Goal: Task Accomplishment & Management: Use online tool/utility

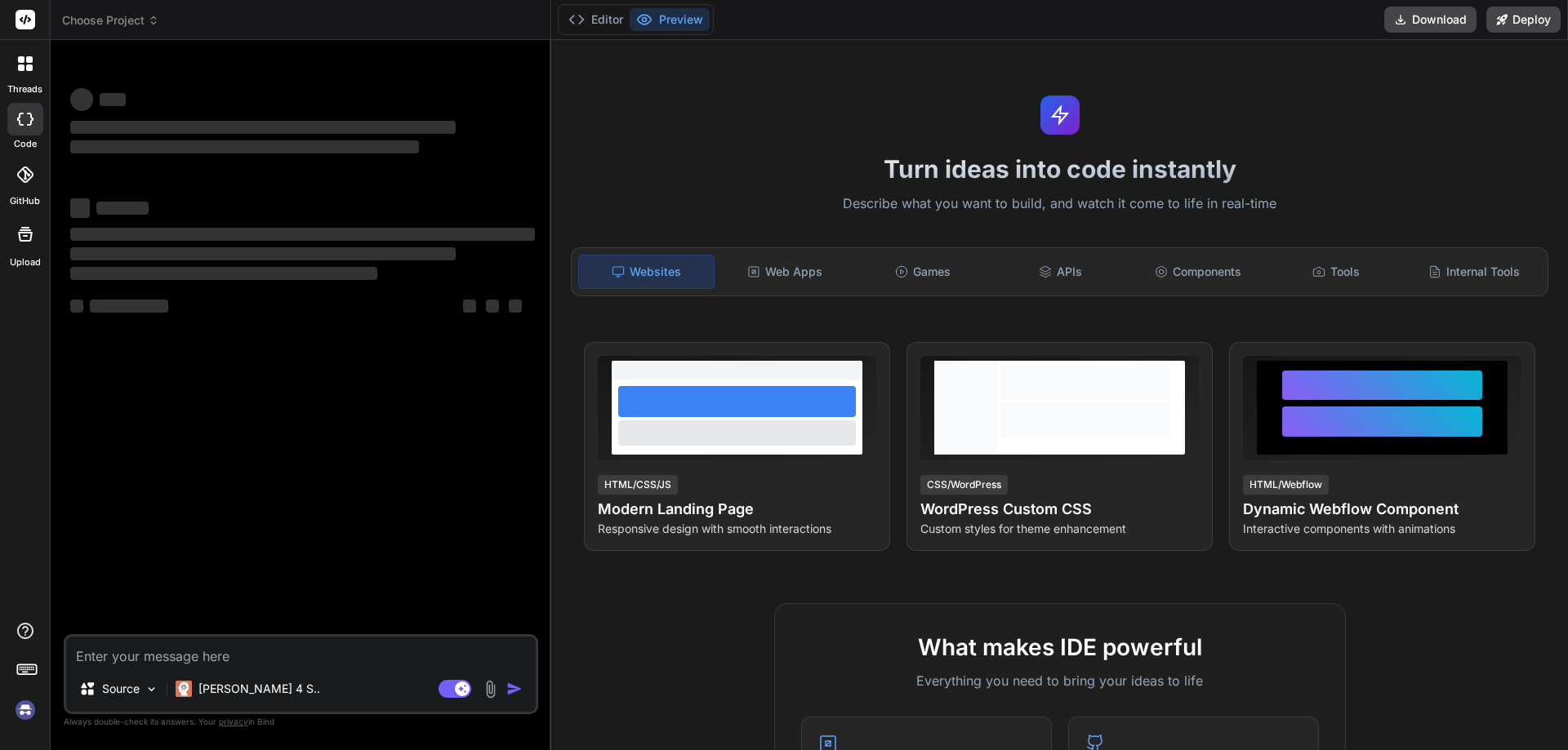
type textarea "x"
click at [19, 703] on img at bounding box center [25, 709] width 28 height 28
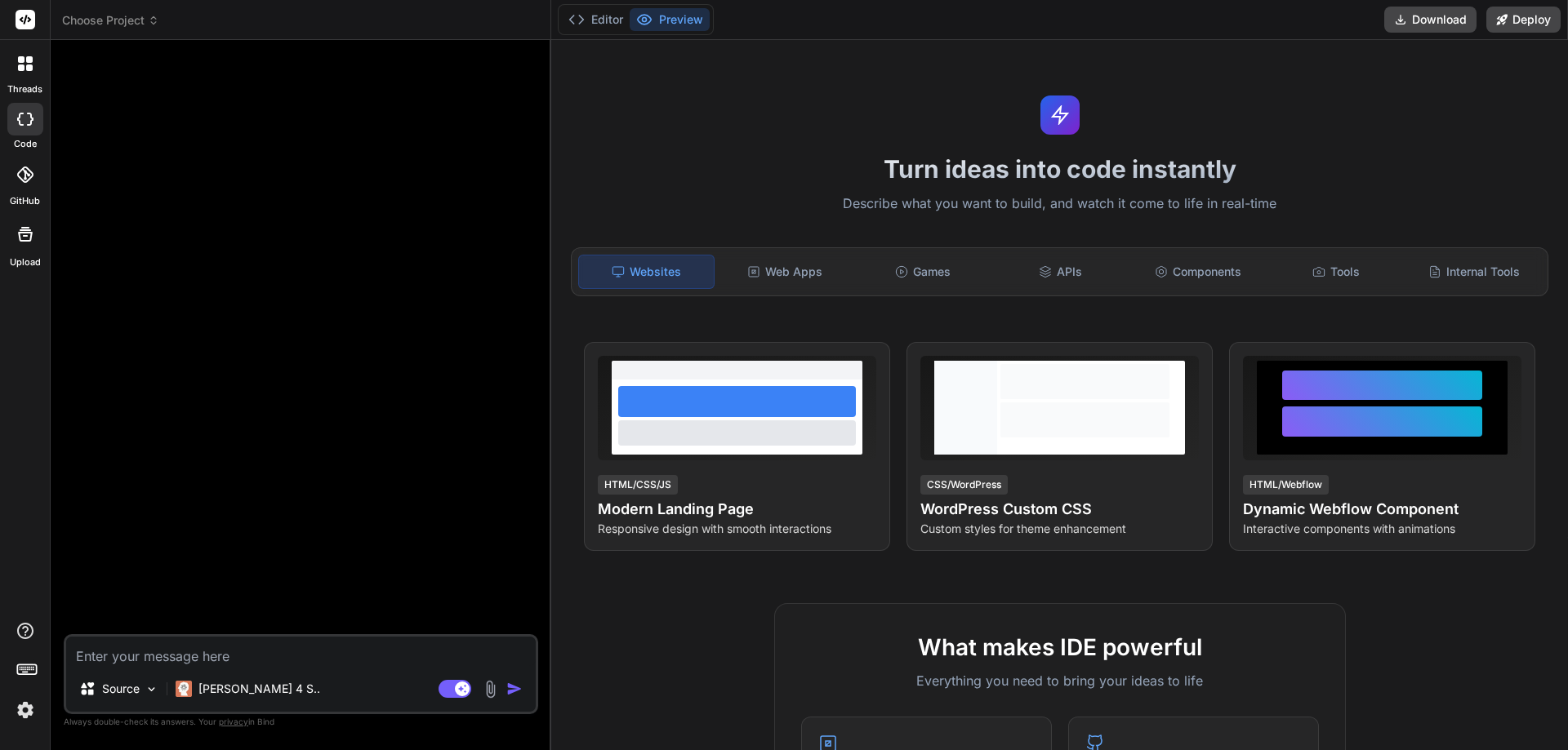
click at [31, 111] on div at bounding box center [25, 119] width 36 height 32
type textarea "x"
click at [119, 26] on span "Choose Project" at bounding box center [110, 20] width 97 height 17
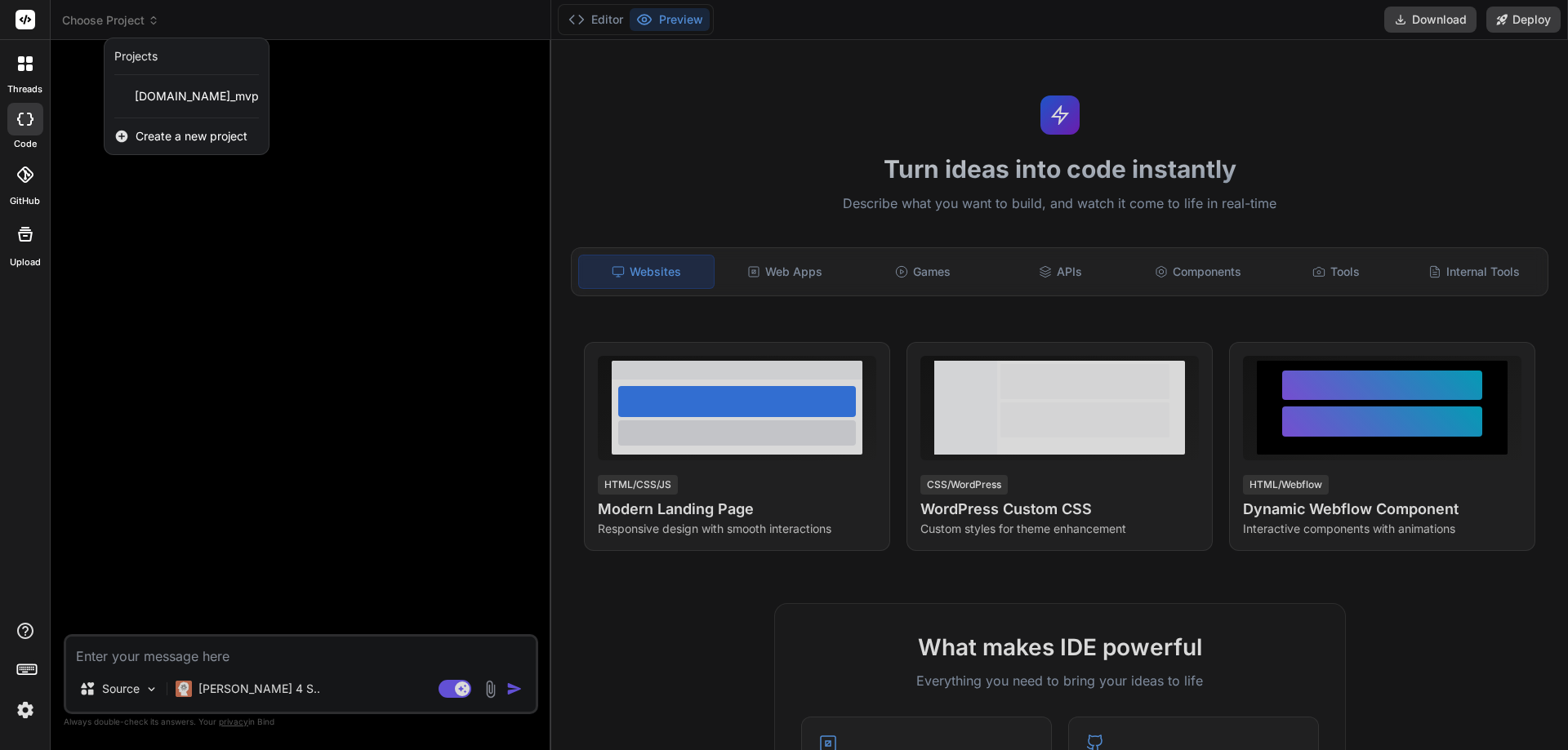
click at [604, 25] on div at bounding box center [784, 375] width 1568 height 750
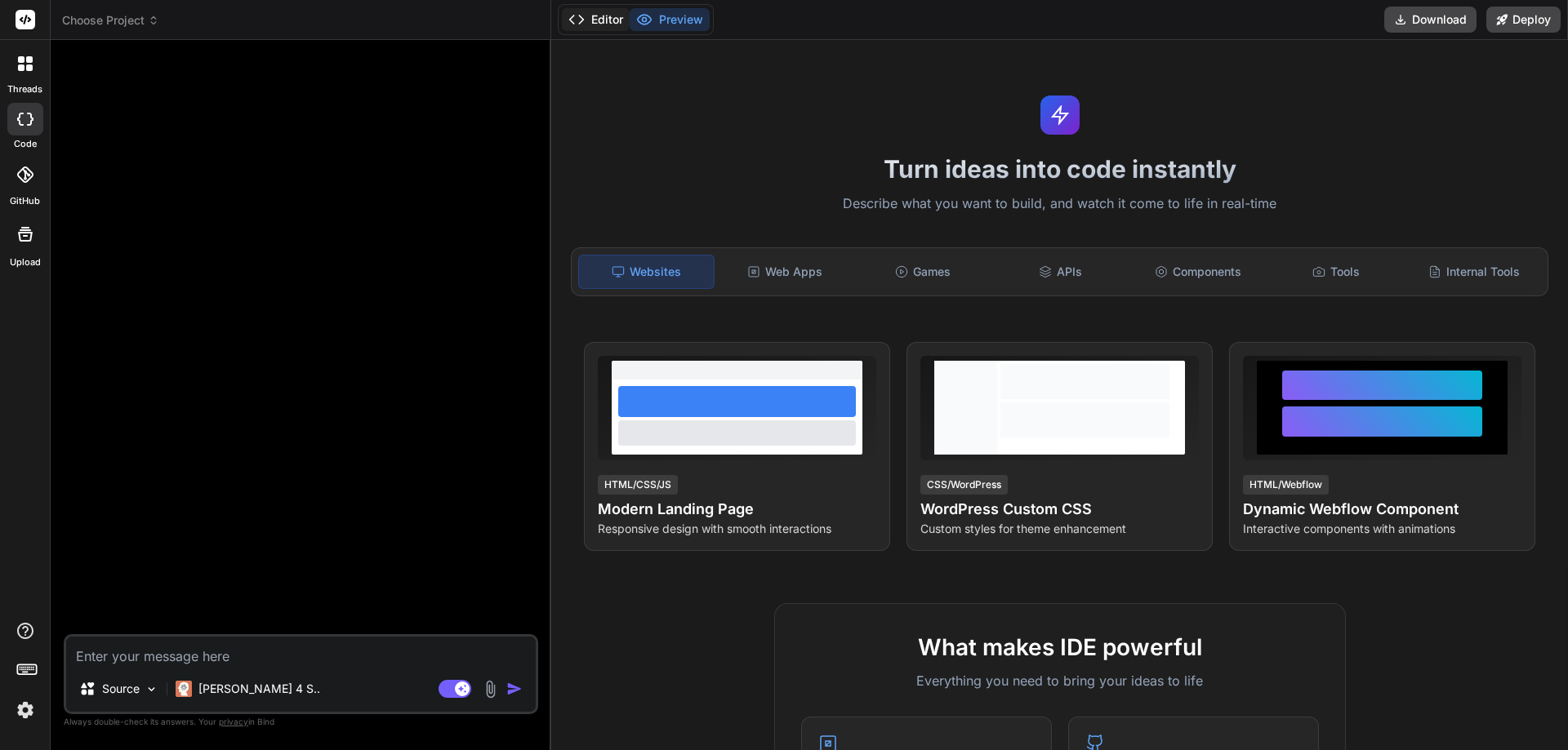
click at [598, 19] on button "Editor" at bounding box center [595, 19] width 68 height 23
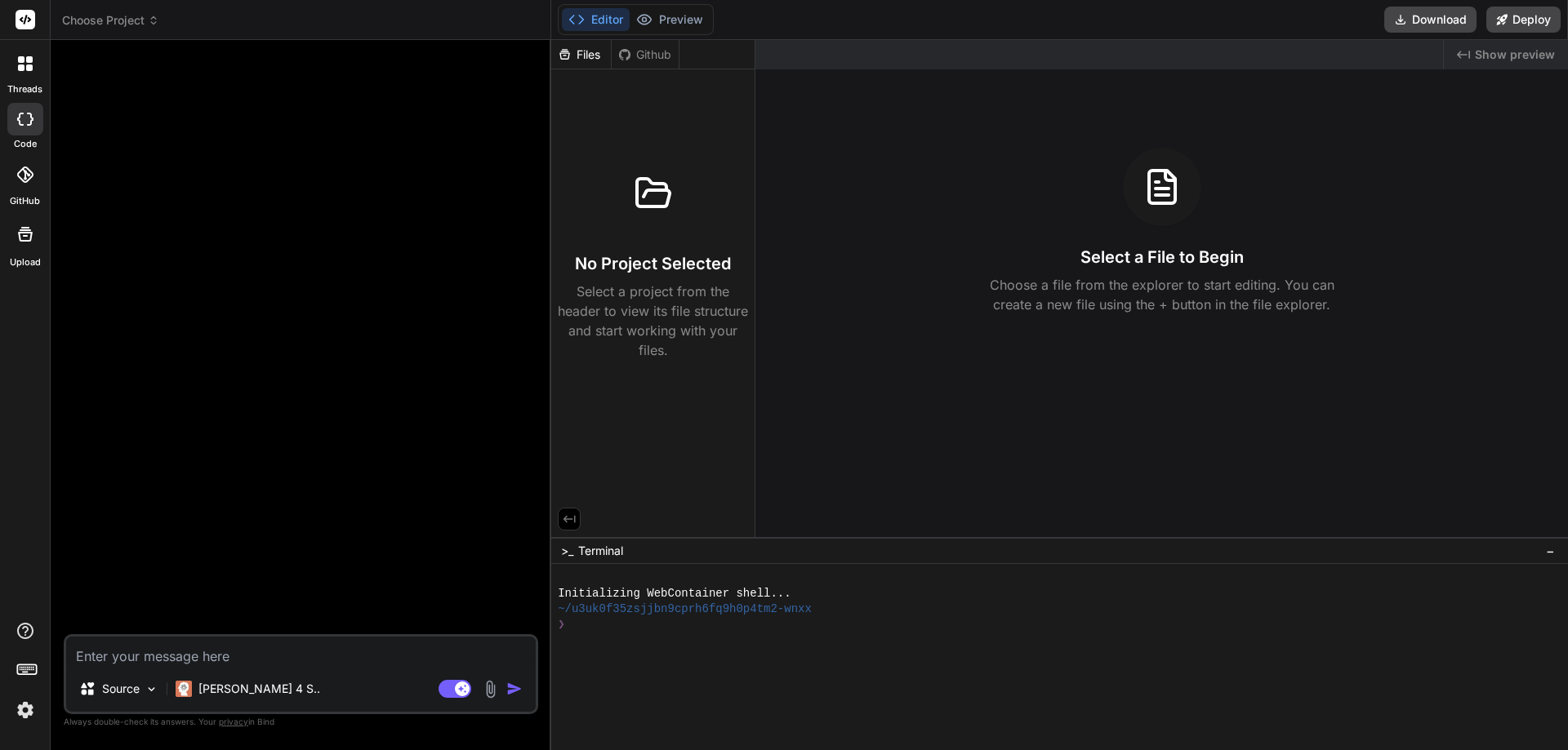
click at [919, 194] on div "Select a File to Begin Choose a file from the explorer to start editing. You ca…" at bounding box center [1161, 230] width 812 height 167
drag, startPoint x: 617, startPoint y: 546, endPoint x: 579, endPoint y: 550, distance: 38.2
click at [617, 547] on span "Terminal" at bounding box center [600, 551] width 45 height 17
click at [558, 550] on div ">_ Terminal −" at bounding box center [1059, 550] width 1017 height 27
click at [567, 550] on span ">_" at bounding box center [566, 551] width 12 height 17
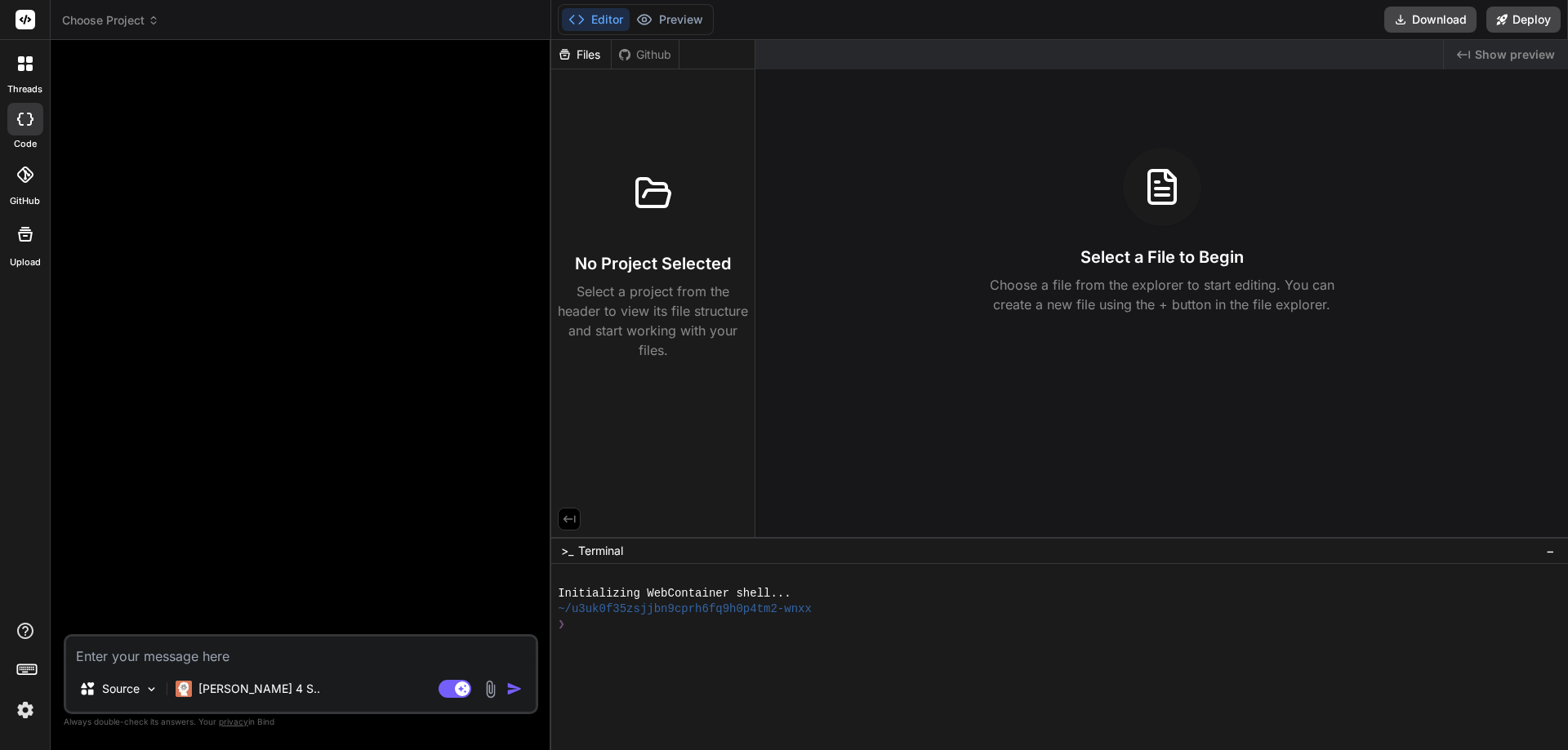
click at [617, 640] on div at bounding box center [1052, 639] width 988 height 16
click at [606, 621] on div "❯" at bounding box center [1052, 625] width 988 height 16
click at [573, 63] on div "Files" at bounding box center [582, 54] width 61 height 29
click at [573, 58] on div "Files" at bounding box center [581, 54] width 60 height 17
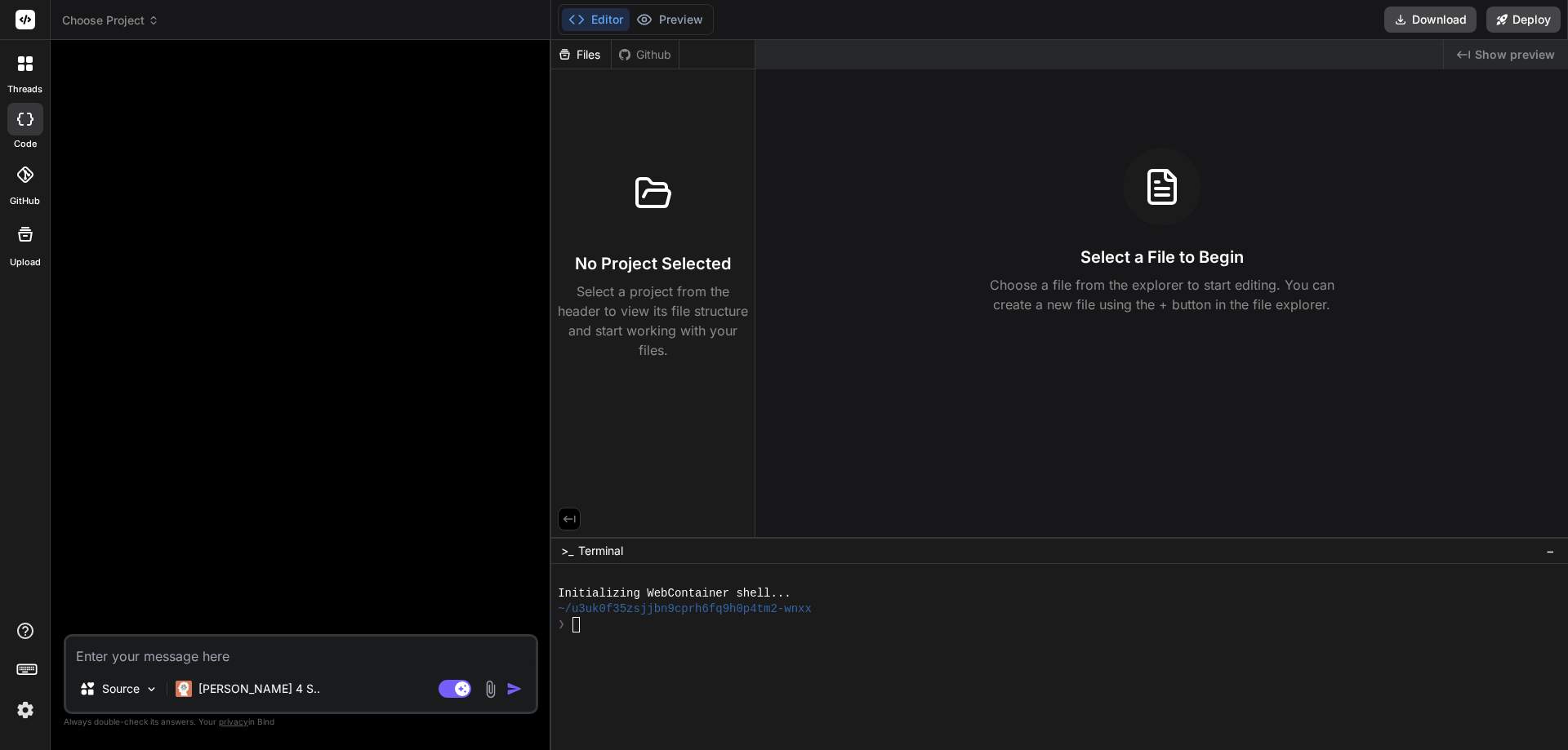
click at [574, 56] on div "Files" at bounding box center [581, 54] width 60 height 17
click at [560, 95] on div "No Project Selected Select a project from the header to view its file structure…" at bounding box center [653, 217] width 204 height 297
click at [275, 646] on textarea at bounding box center [301, 651] width 469 height 29
type textarea "E"
type textarea "x"
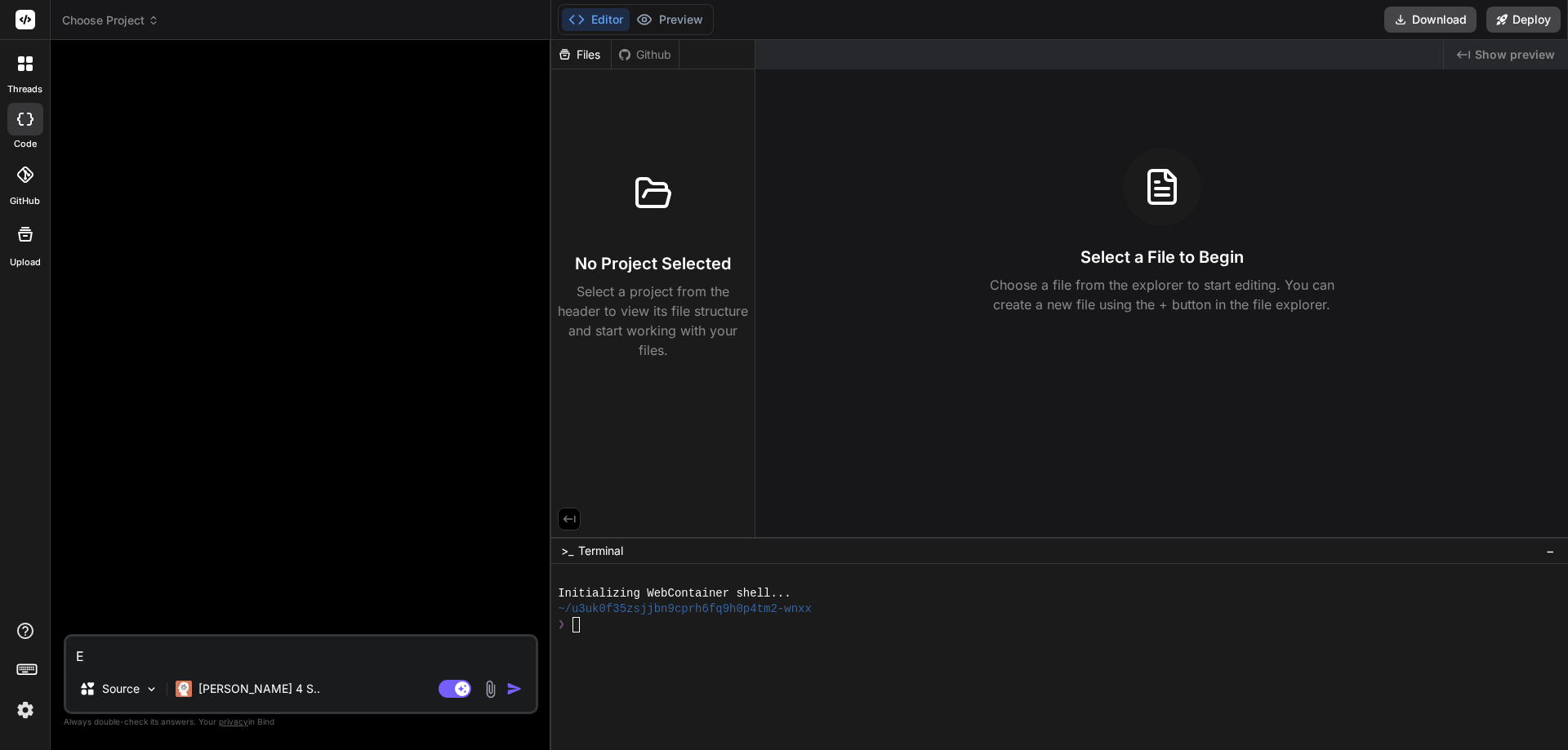
type textarea "Er"
type textarea "x"
type textarea "Ert"
type textarea "x"
type textarea "[PERSON_NAME]"
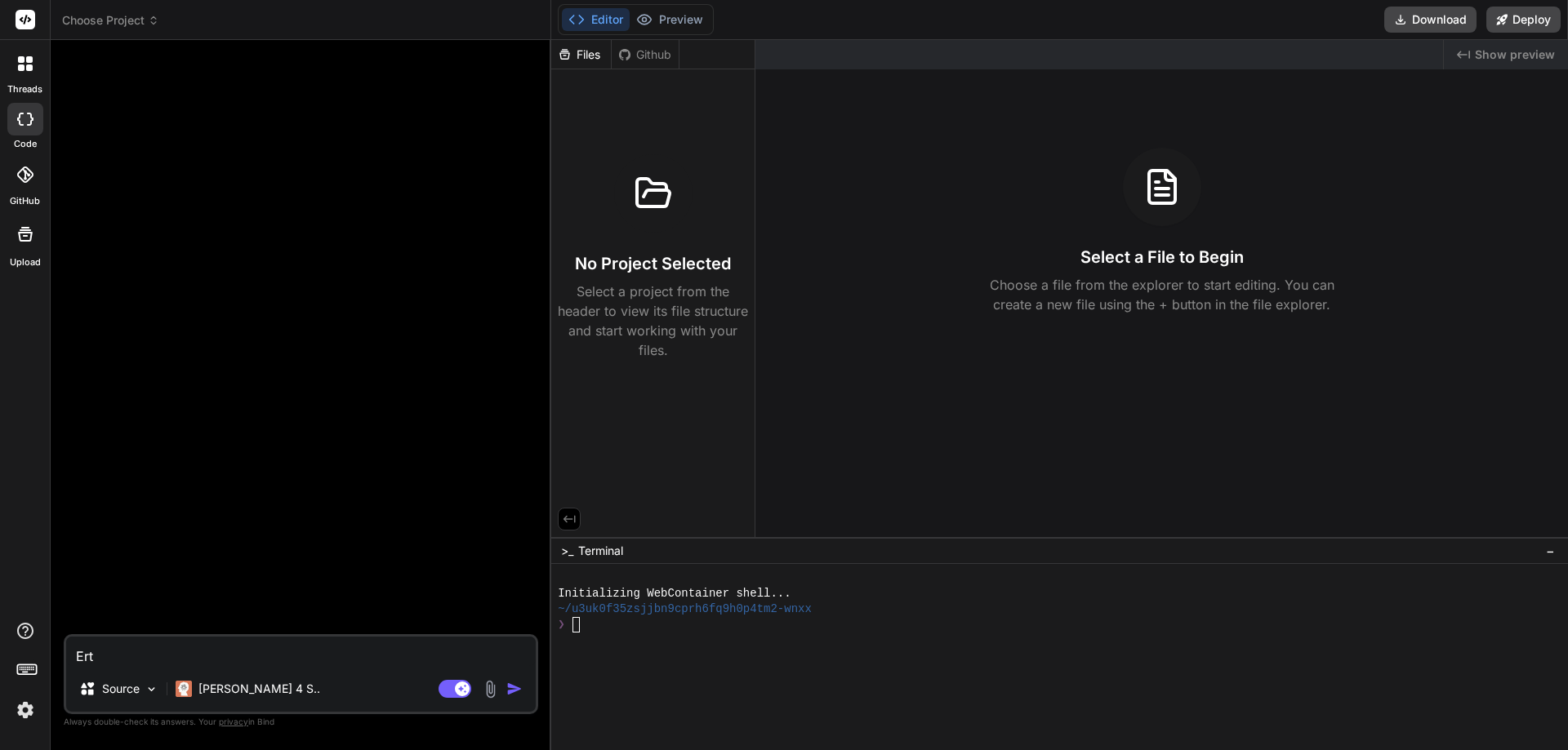
type textarea "x"
type textarea "[PERSON_NAME]"
type textarea "x"
type textarea "[PERSON_NAME]"
type textarea "x"
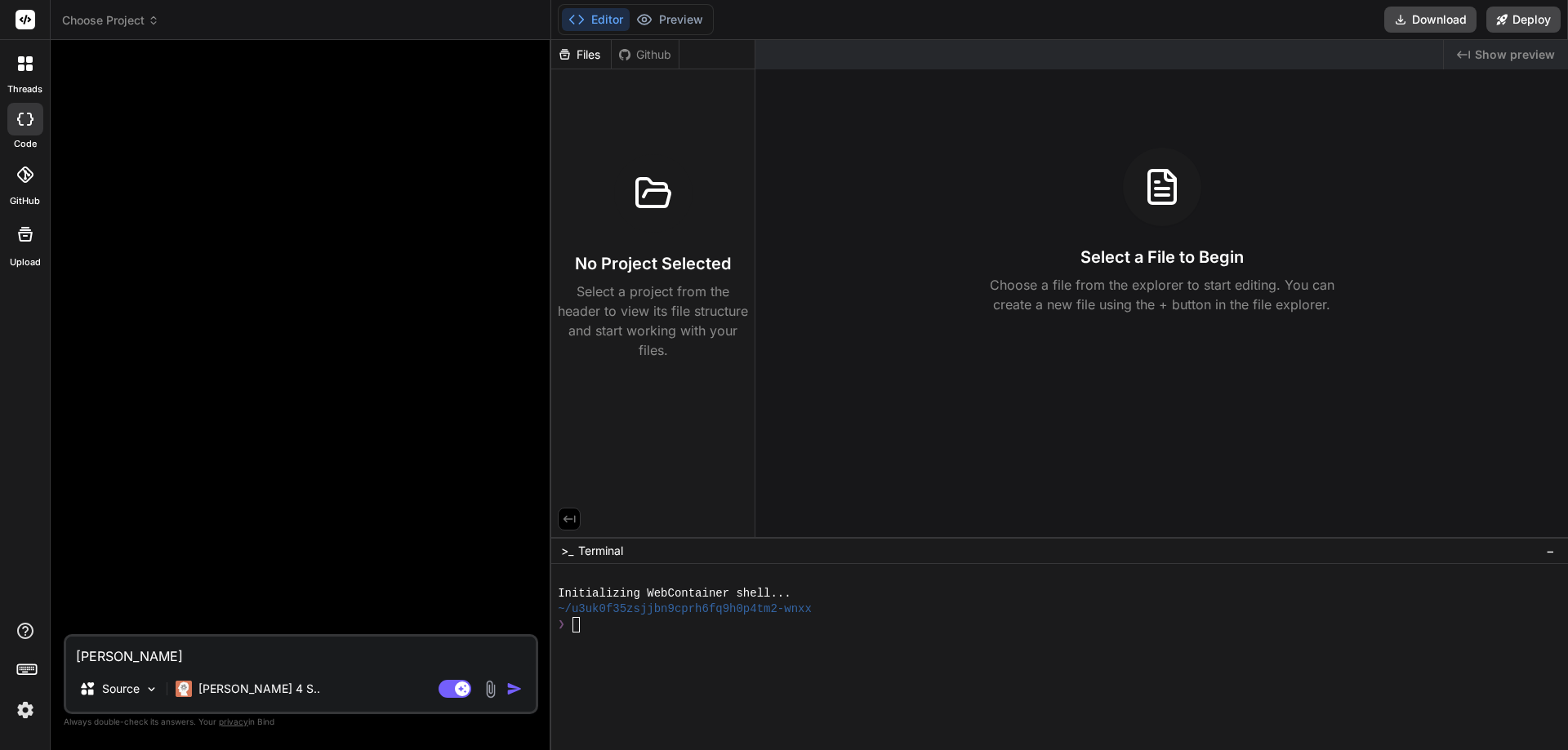
type textarea "[PERSON_NAME]"
type textarea "x"
type textarea "[PERSON_NAME]"
type textarea "x"
type textarea "Ert"
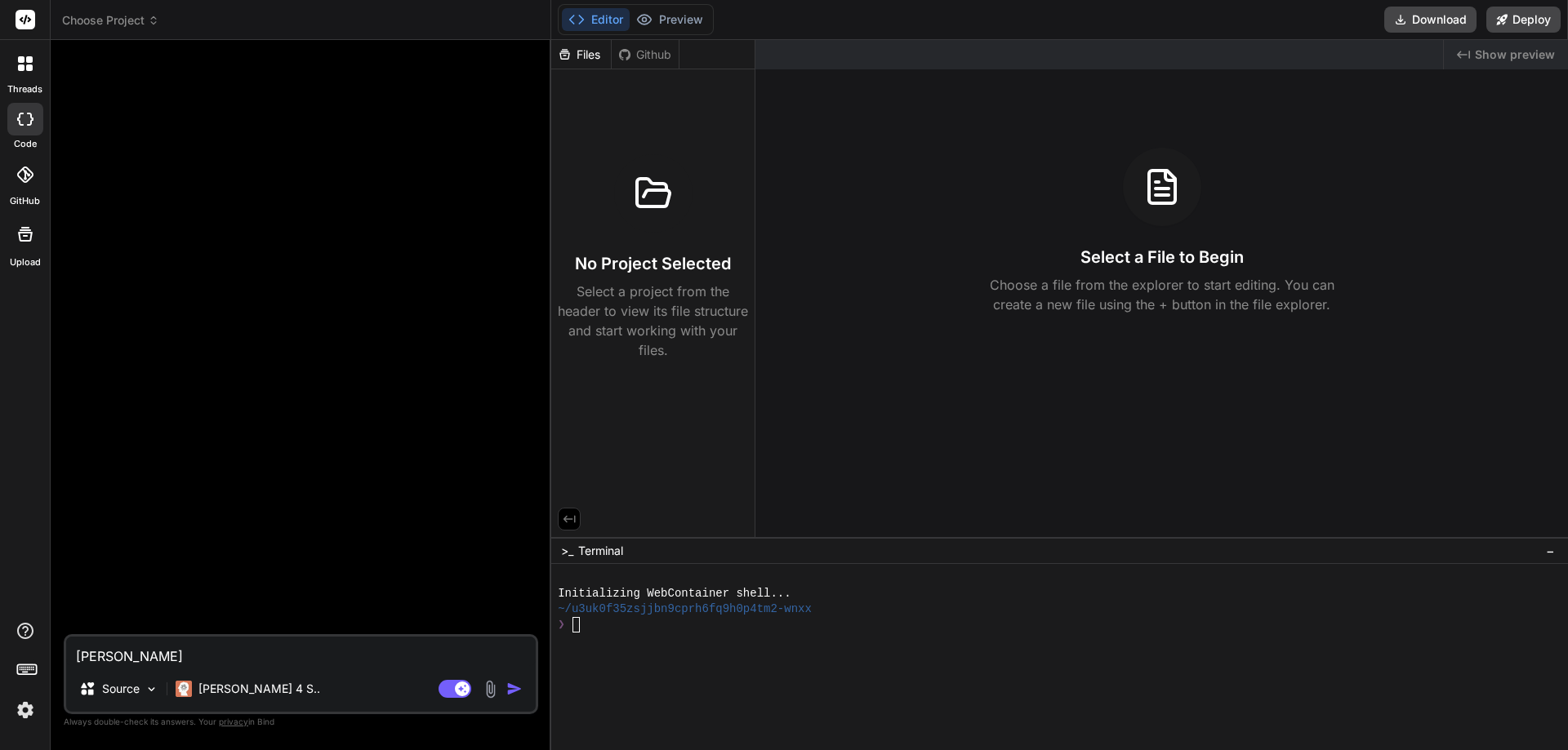
type textarea "x"
type textarea "Er"
type textarea "x"
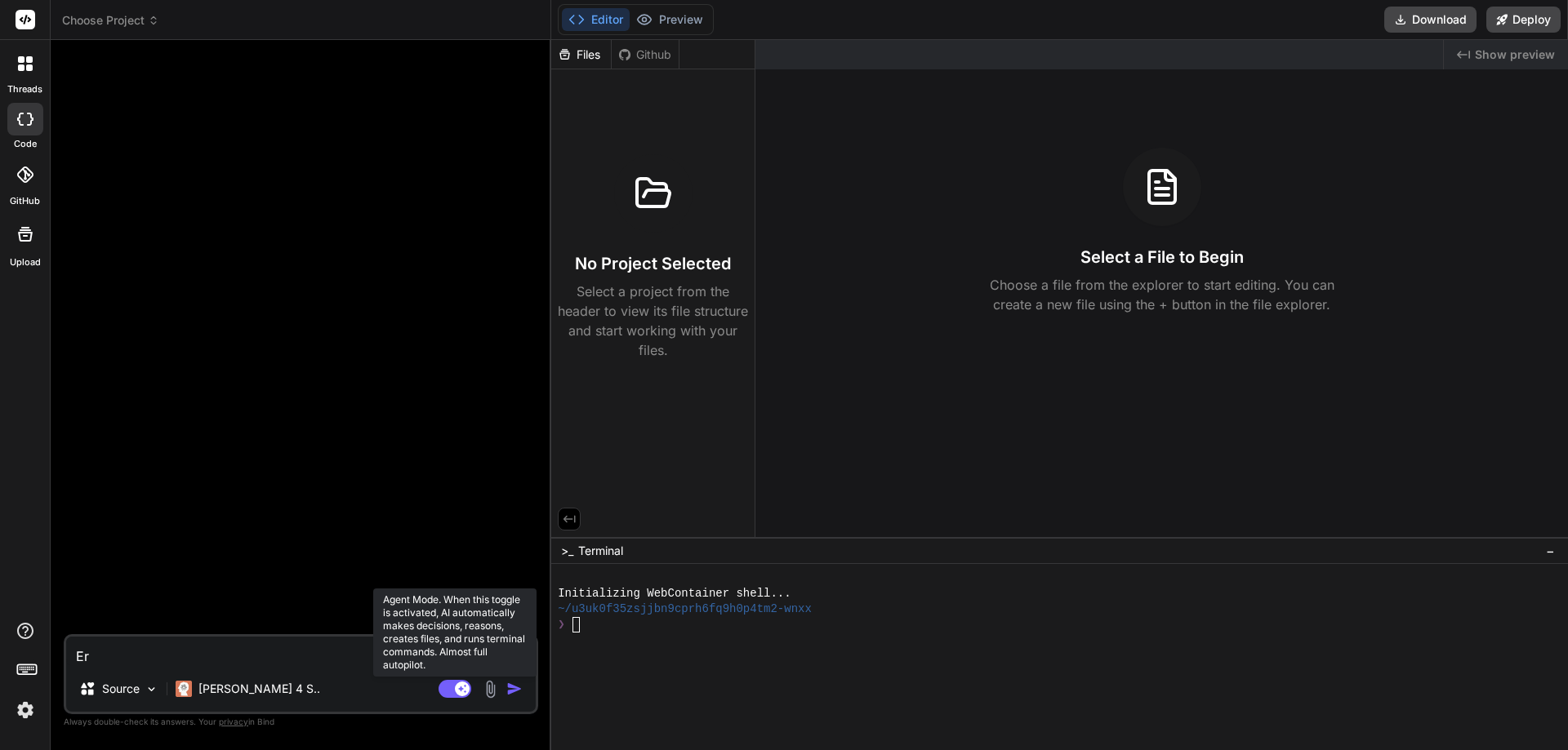
type textarea "Er"
click at [454, 695] on rect at bounding box center [454, 688] width 32 height 18
type textarea "x"
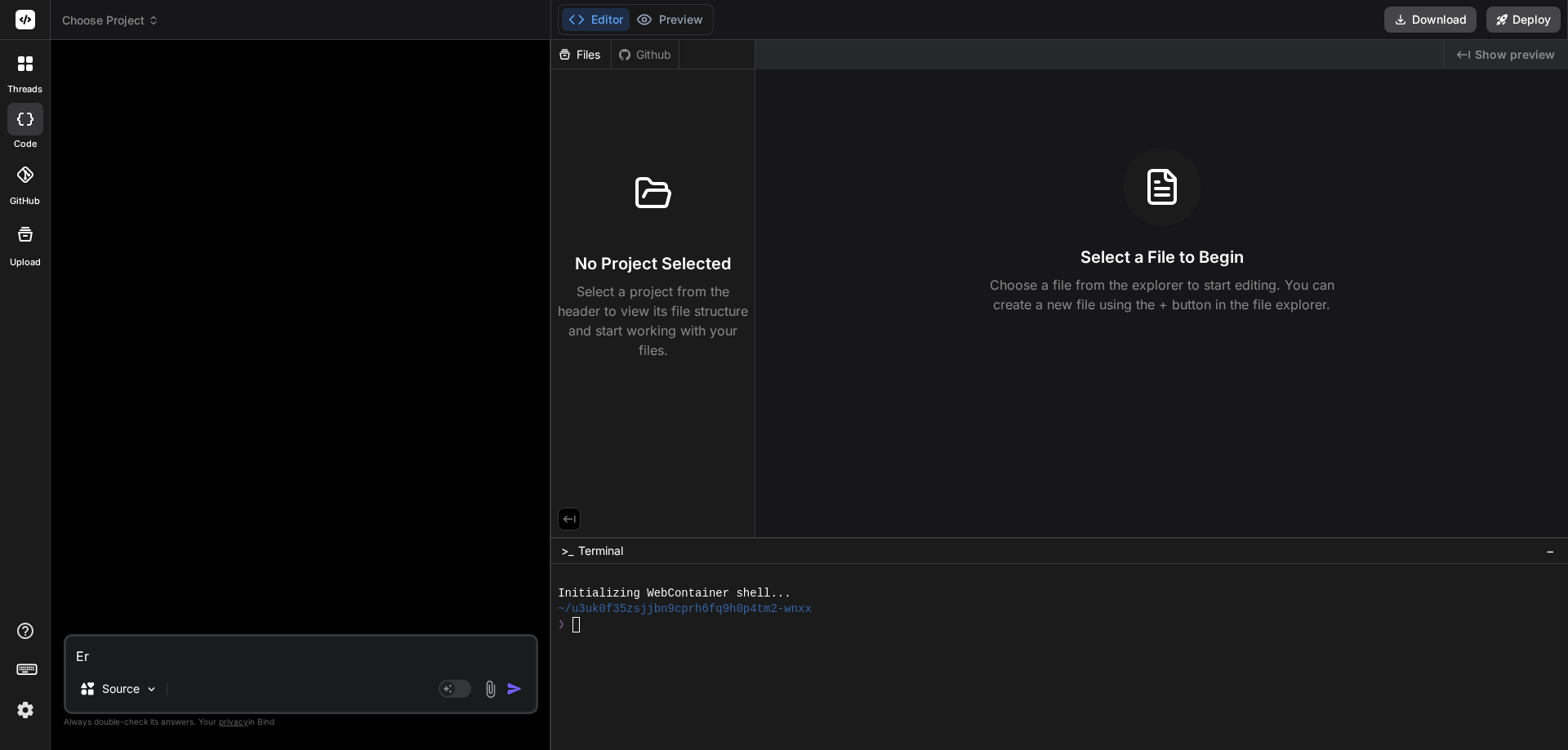
click at [253, 671] on div "Er Source Agent Mode. When this toggle is activated, AI automatically makes dec…" at bounding box center [301, 674] width 475 height 80
click at [218, 654] on textarea "Er" at bounding box center [301, 651] width 469 height 29
type textarea "Ers"
type textarea "x"
type textarea "Erst"
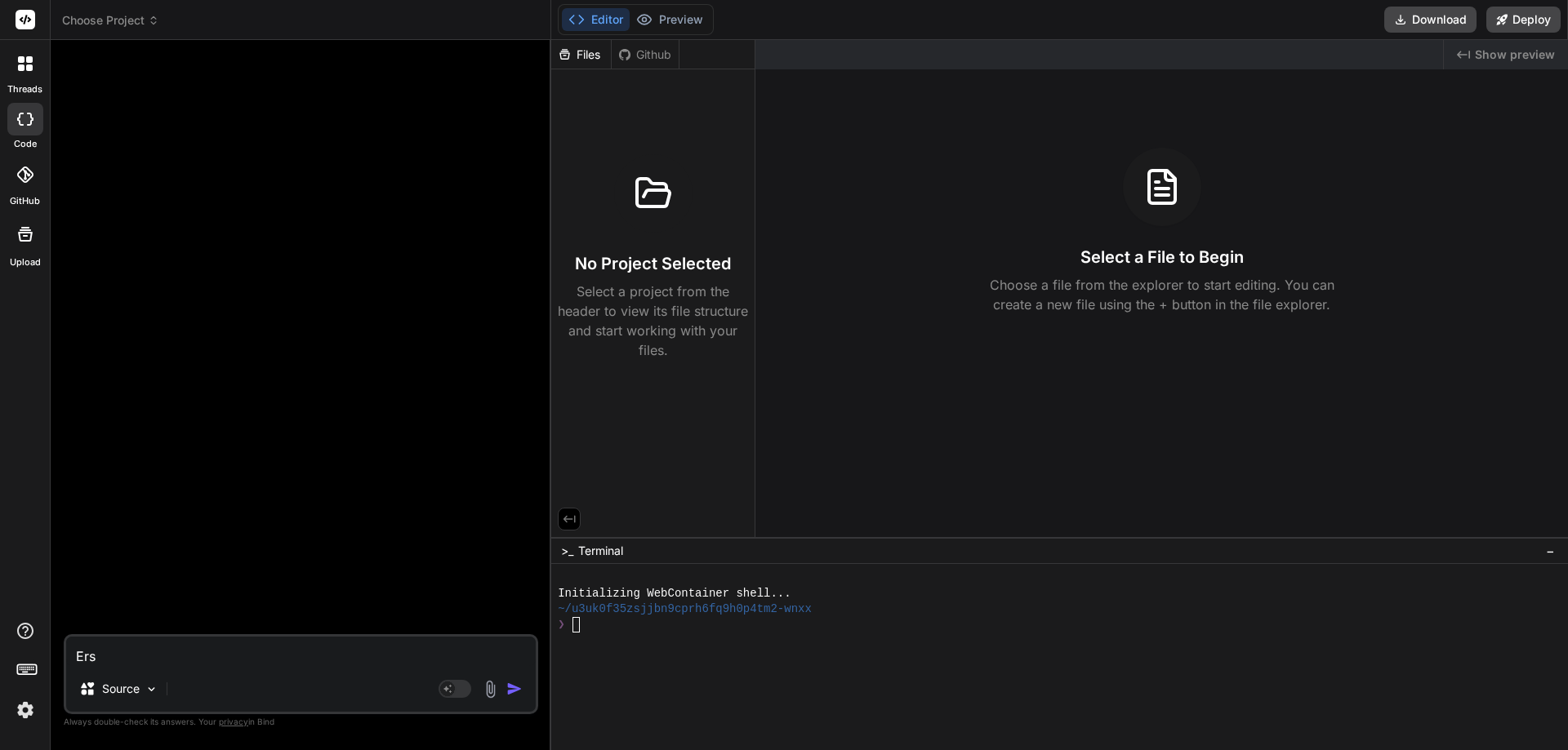
type textarea "x"
type textarea "Erste"
type textarea "x"
type textarea "Erstel"
type textarea "x"
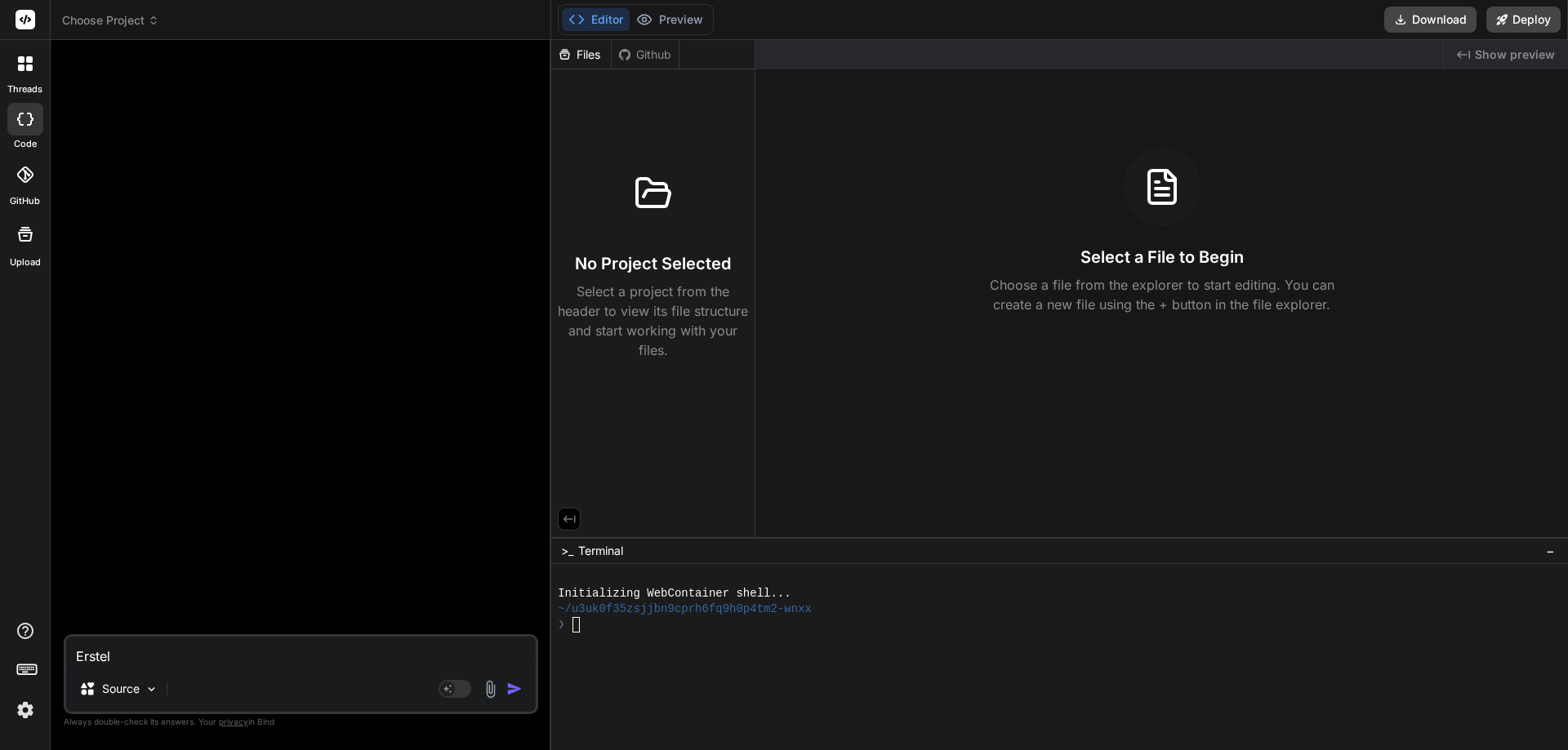
type textarea "Erstell"
type textarea "x"
type textarea "Erstelle"
type textarea "x"
type textarea "Erstelle"
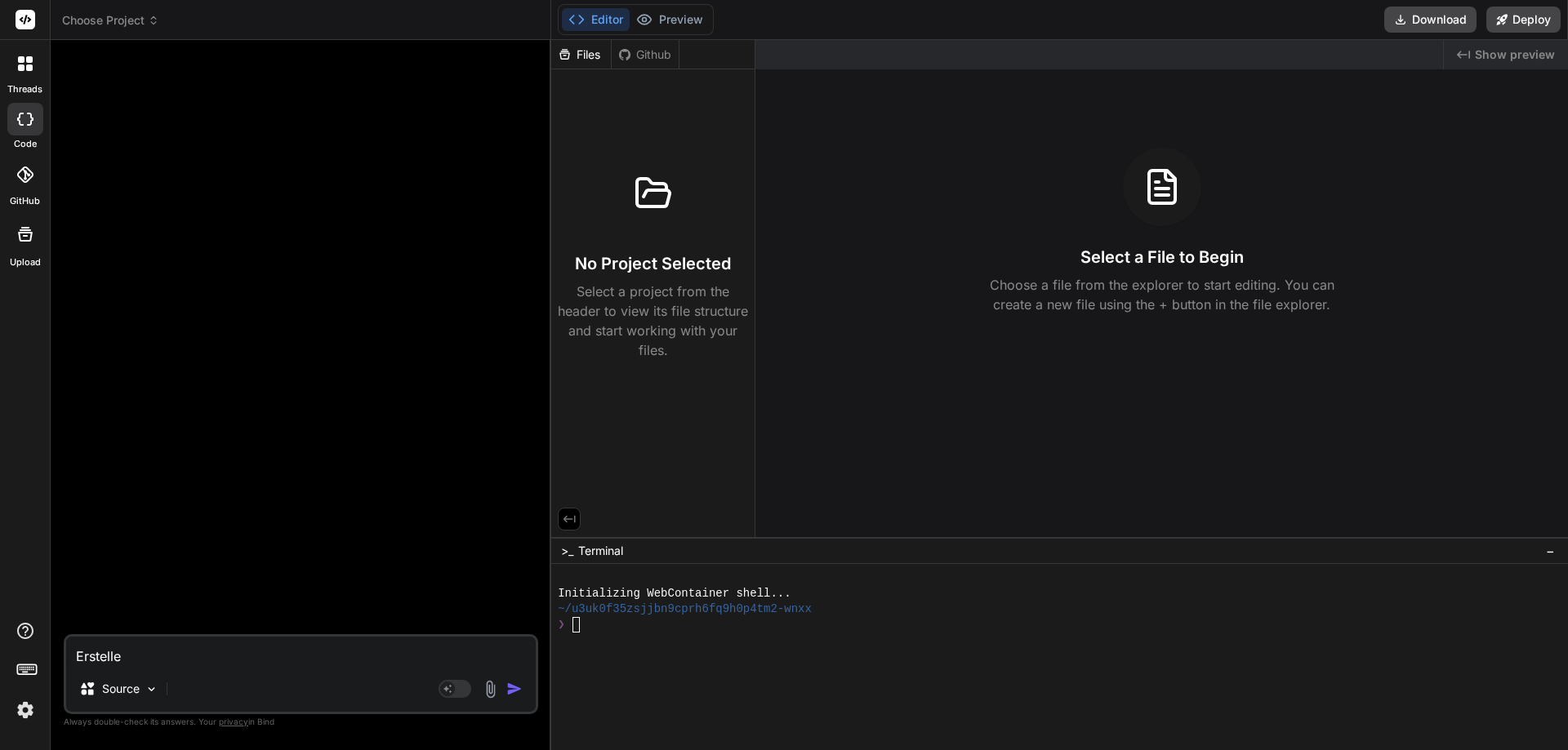
type textarea "x"
type textarea "Erstelle e"
type textarea "x"
type textarea "Erstelle ei"
type textarea "x"
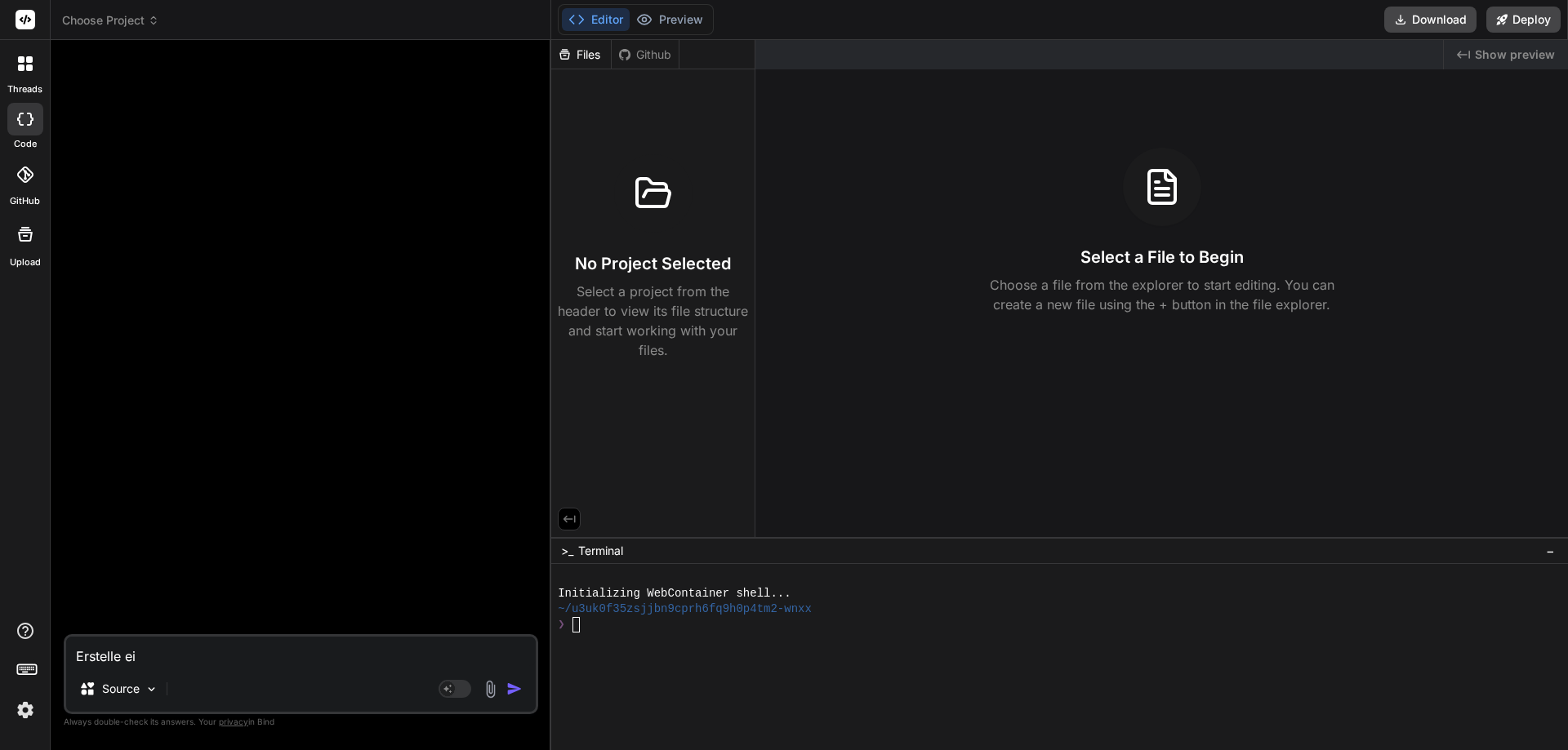
type textarea "Erstelle ein"
type textarea "x"
type textarea "Erstelle eine"
type textarea "x"
type textarea "Erstelle eine"
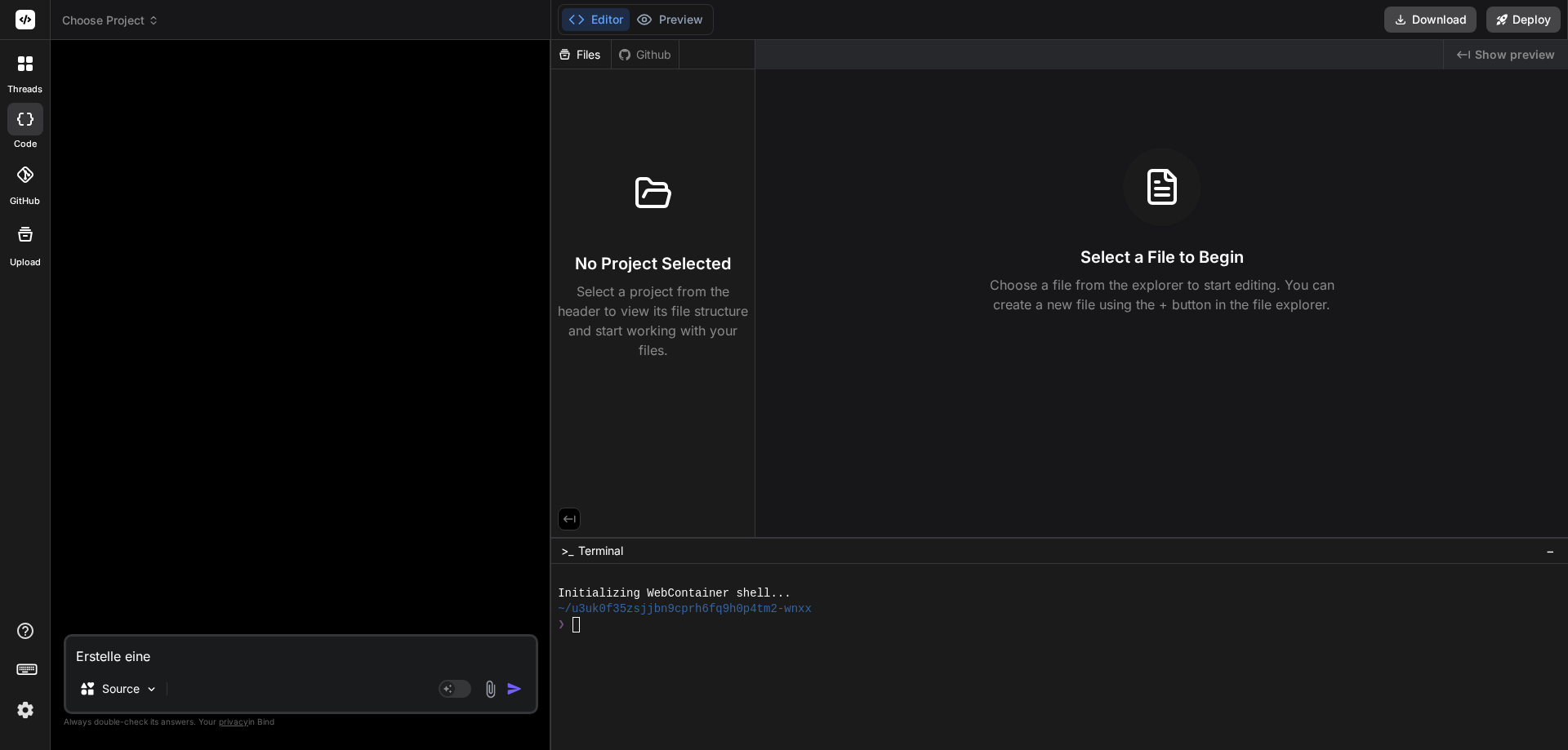
type textarea "x"
type textarea "Erstelle eine H"
type textarea "x"
type textarea "Erstelle eine Ha"
type textarea "x"
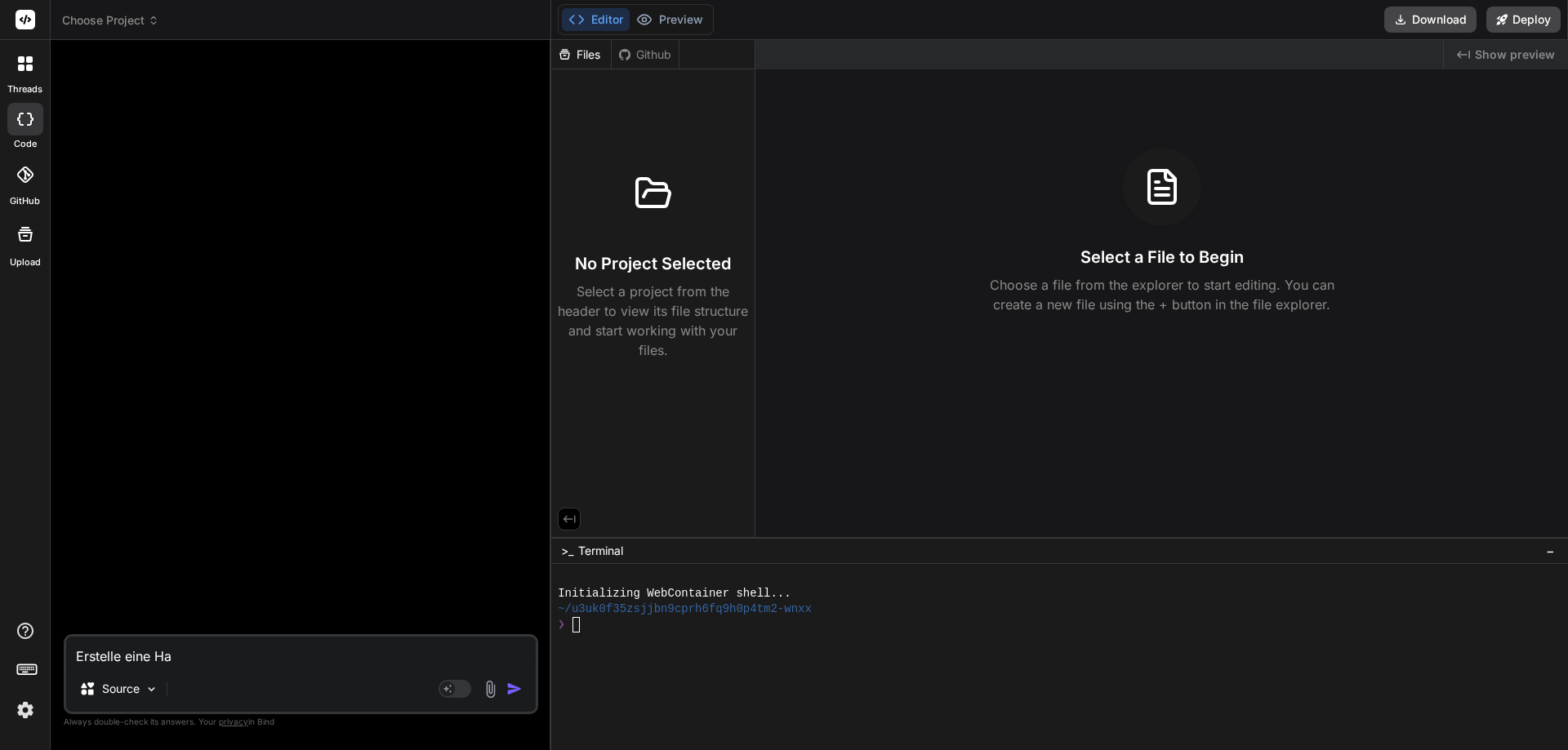
type textarea "Erstelle eine Hal"
type textarea "x"
type textarea "Erstelle eine Hall"
type textarea "x"
type textarea "Erstelle eine Hallo"
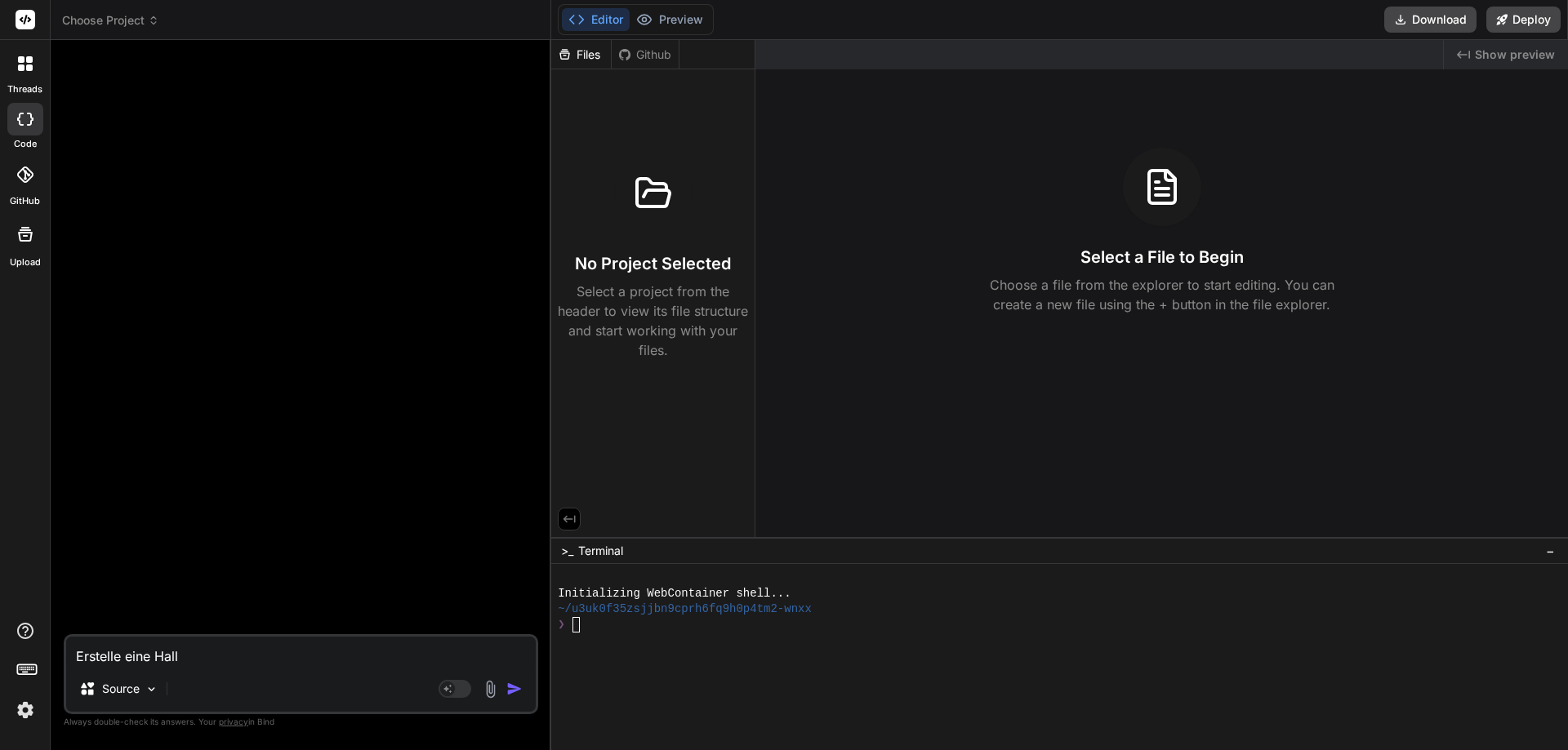
type textarea "x"
type textarea "Erstelle eine HalloW"
type textarea "x"
type textarea "Erstelle eine HalloWe"
type textarea "x"
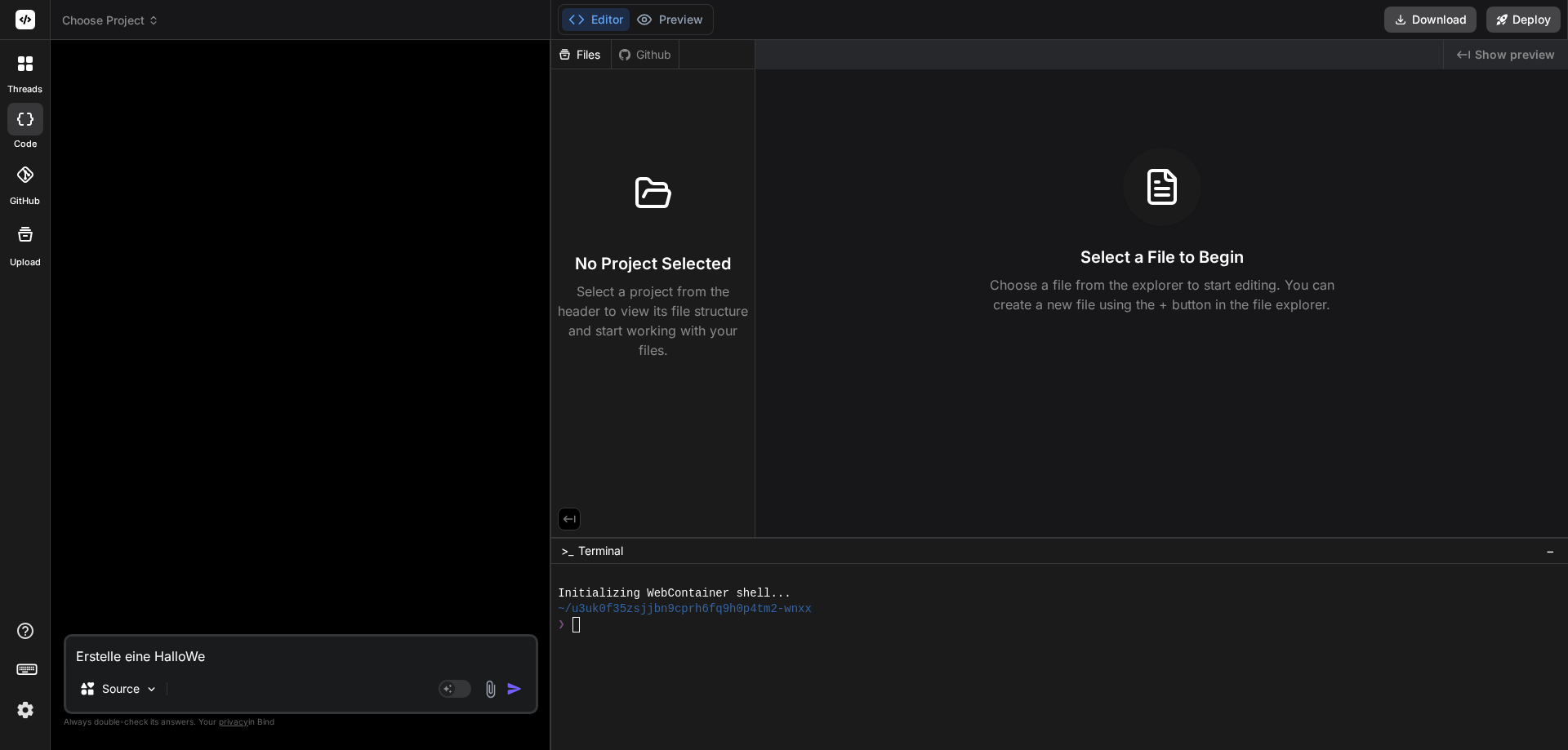
type textarea "Erstelle eine HalloWel"
type textarea "x"
type textarea "Erstelle eine HalloWelt"
type textarea "x"
type textarea "Erstelle eine HalloWelt."
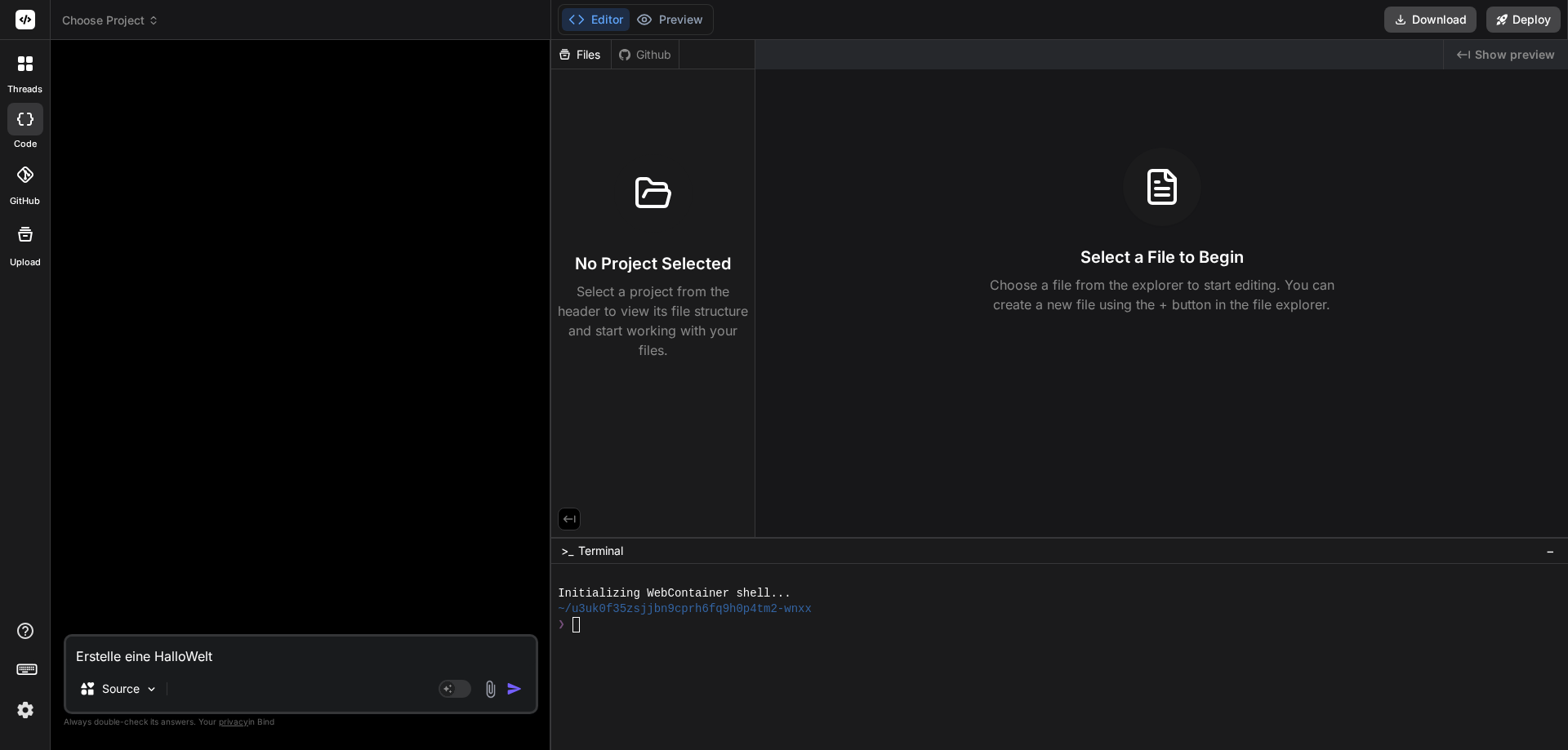
type textarea "x"
type textarea "Erstelle eine HalloWelt.j"
type textarea "x"
type textarea "Erstelle eine HalloWelt.ja"
type textarea "x"
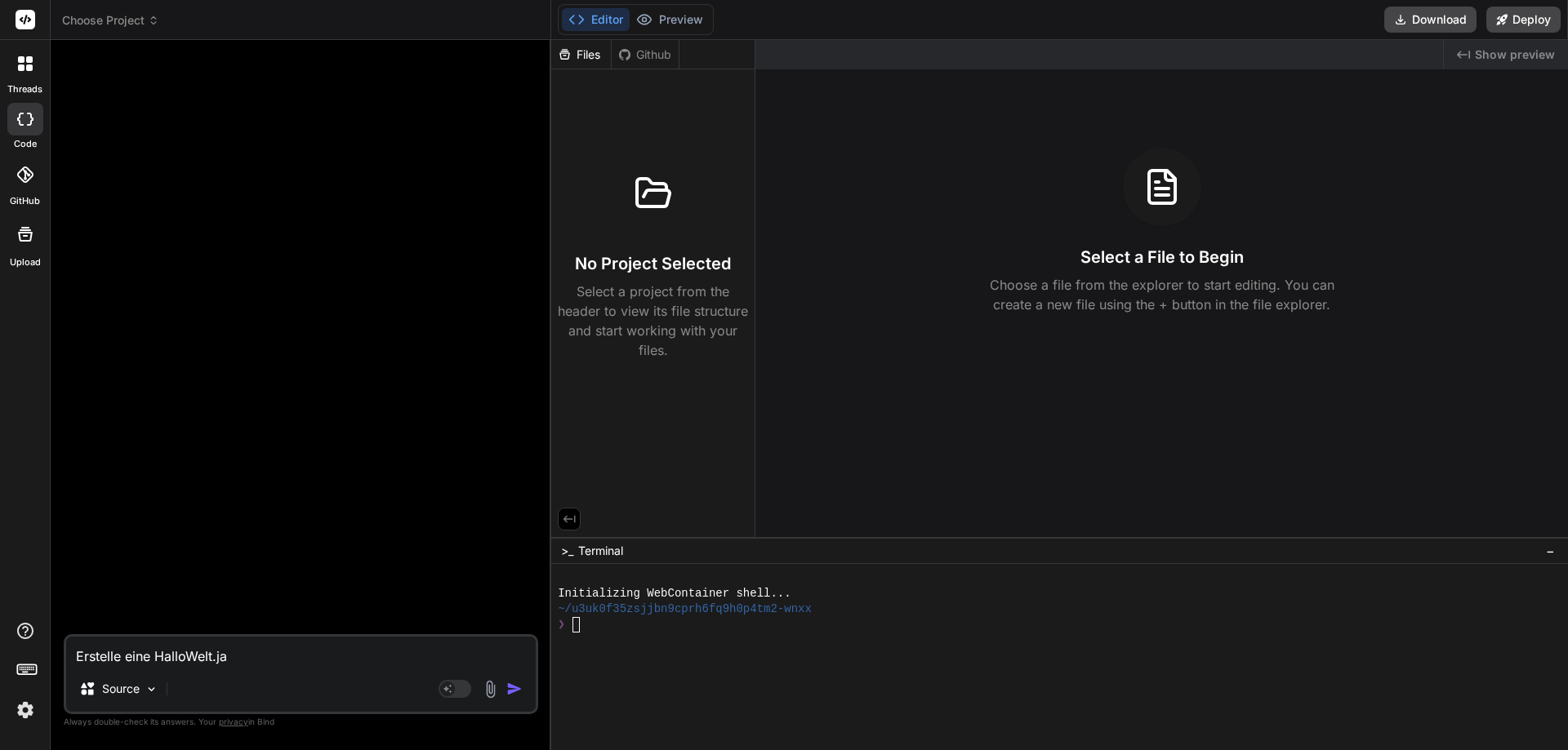
type textarea "Erstelle eine HalloWelt.[GEOGRAPHIC_DATA]"
type textarea "x"
type textarea "Erstelle eine HalloWelt.java"
type textarea "x"
type textarea "Erstelle eine HalloWelt.java"
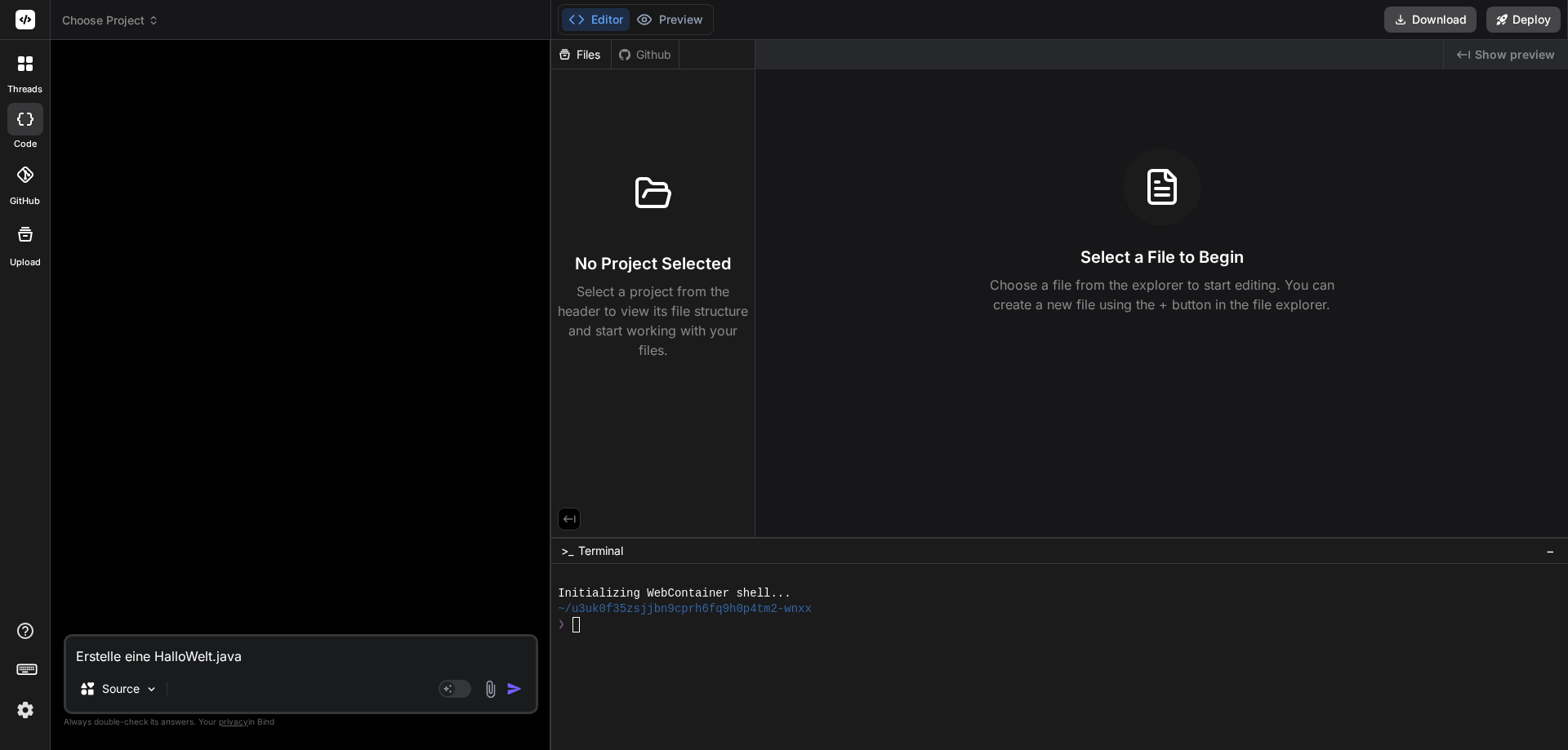
type textarea "x"
type textarea "Erstelle eine HalloWelt.java m"
type textarea "x"
type textarea "Erstelle eine HalloWelt.java mi"
type textarea "x"
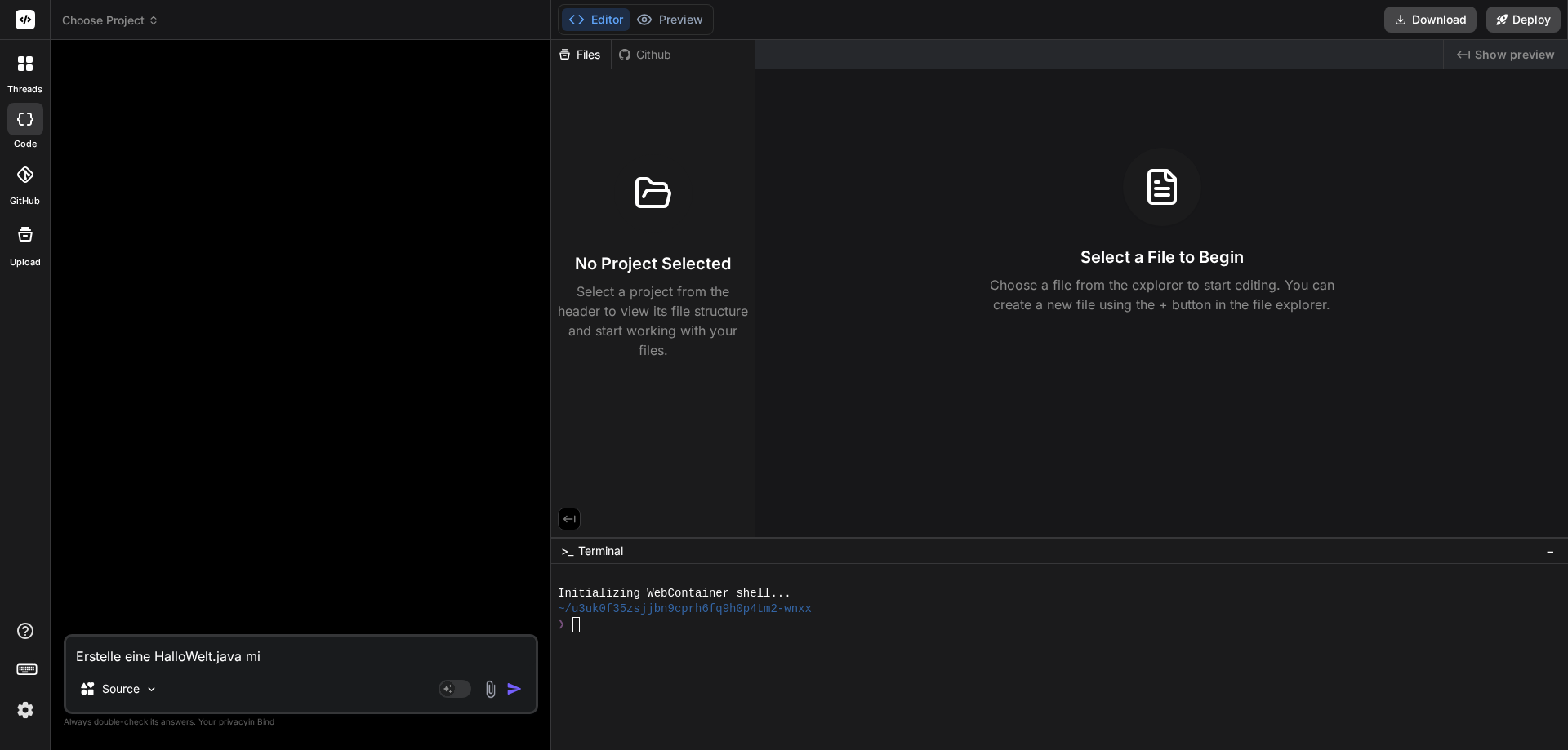
type textarea "Erstelle eine HalloWelt.java mit"
type textarea "x"
type textarea "Erstelle eine HalloWelt.java mit"
type textarea "x"
type textarea "Erstelle eine HalloWelt.java mit d"
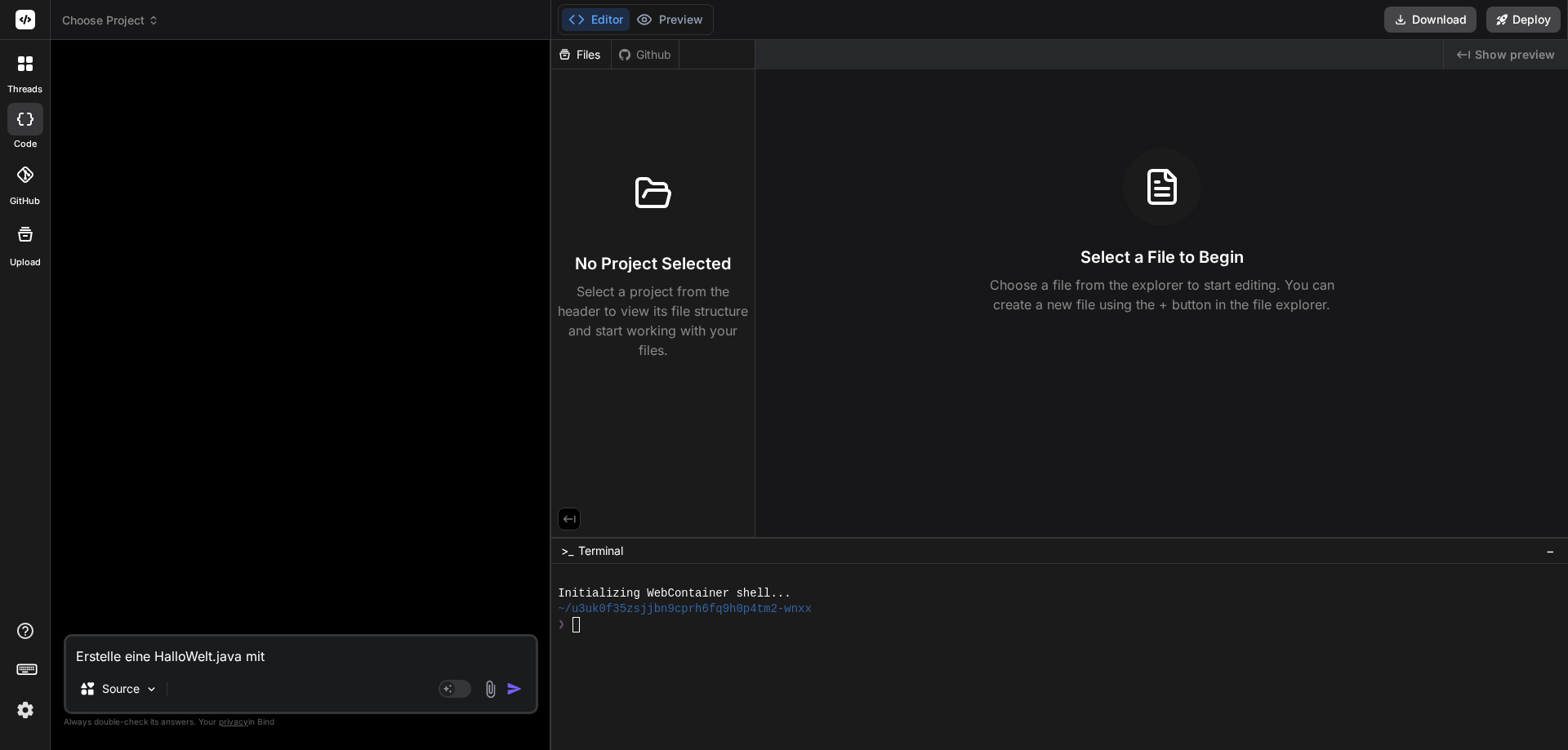
type textarea "x"
type textarea "Erstelle eine HalloWelt.java mit de"
type textarea "x"
type textarea "Erstelle eine HalloWelt.java mit der"
type textarea "x"
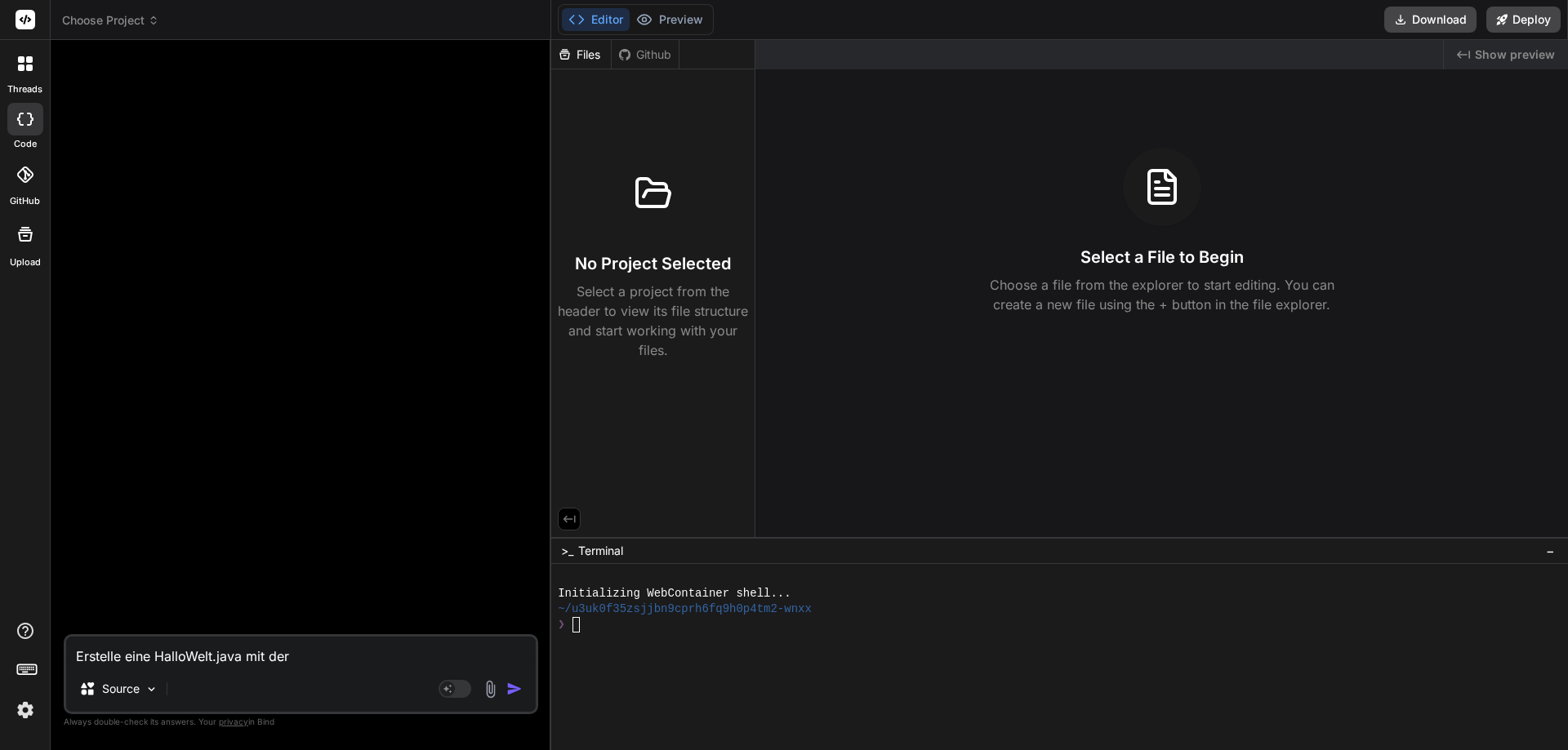
type textarea "Erstelle eine HalloWelt.java mit der"
type textarea "x"
type textarea "Erstelle eine HalloWelt.java mit der A"
type textarea "x"
type textarea "Erstelle eine HalloWelt.java mit der Au"
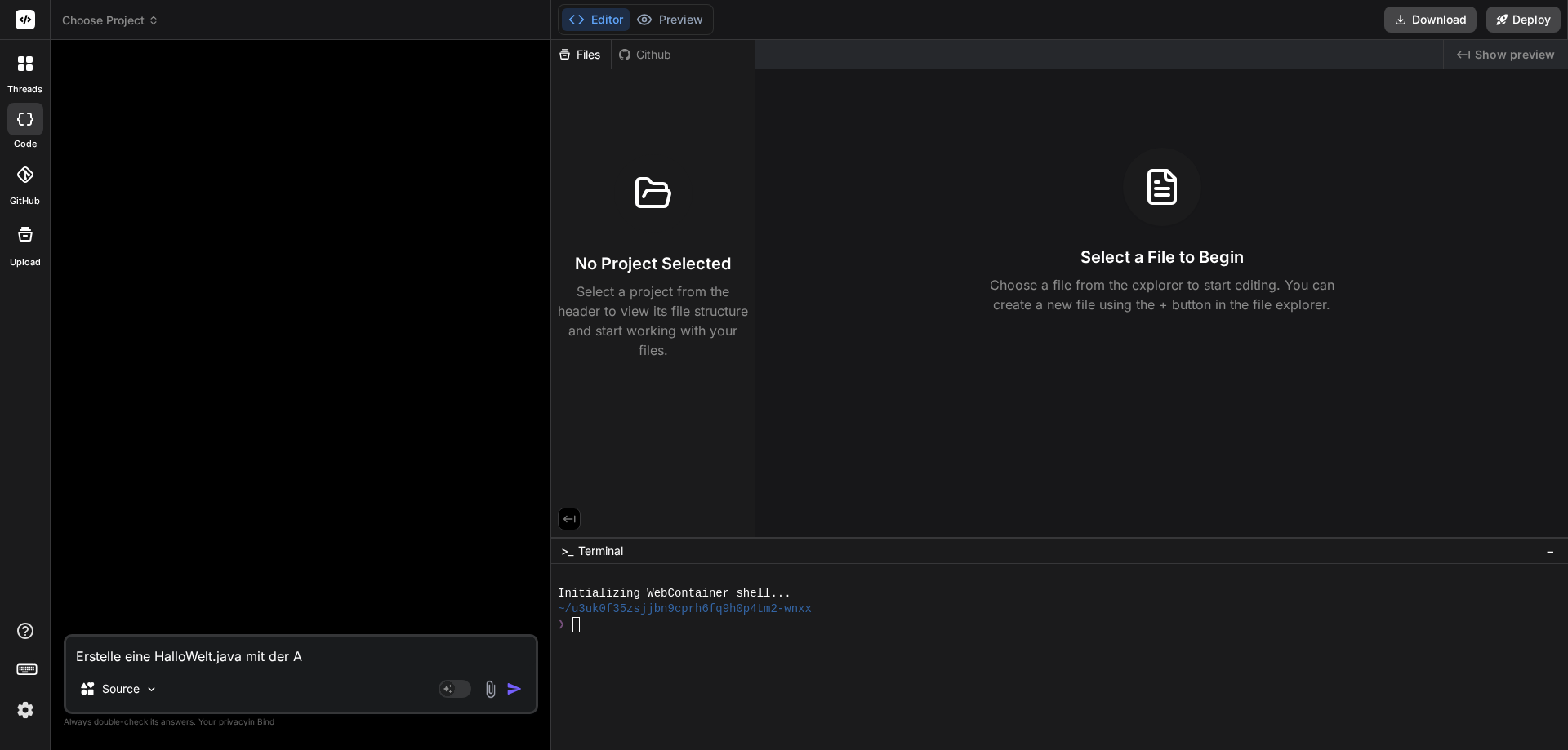
type textarea "x"
type textarea "Erstelle eine HalloWelt.java mit der Aus"
type textarea "x"
type textarea "Erstelle eine HalloWelt.java mit der Ausg"
type textarea "x"
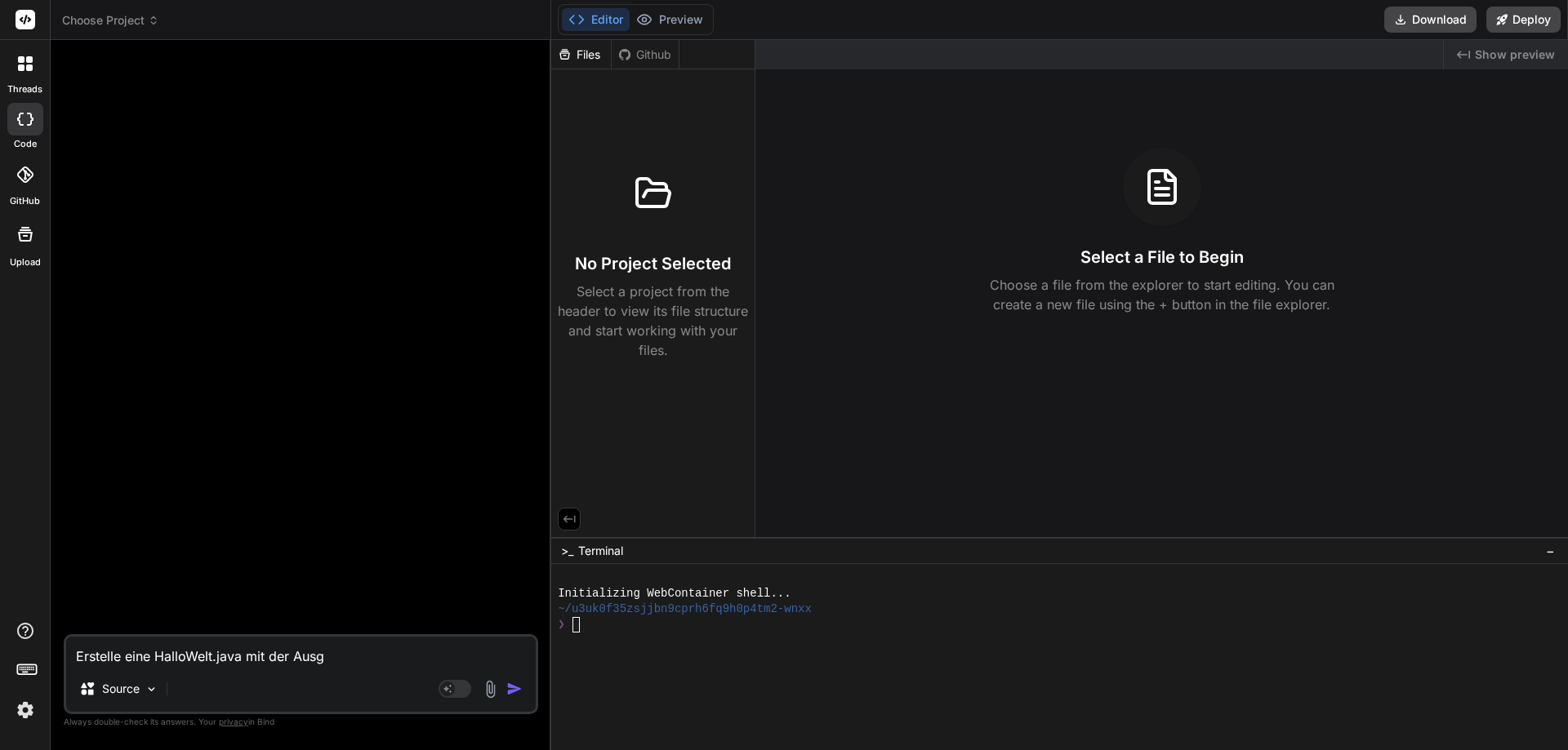
type textarea "Erstelle eine HalloWelt.java mit der Ausga"
type textarea "x"
type textarea "Erstelle eine HalloWelt.java mit der Ausgab"
type textarea "x"
type textarea "Erstelle eine HalloWelt.java mit der Ausgabe"
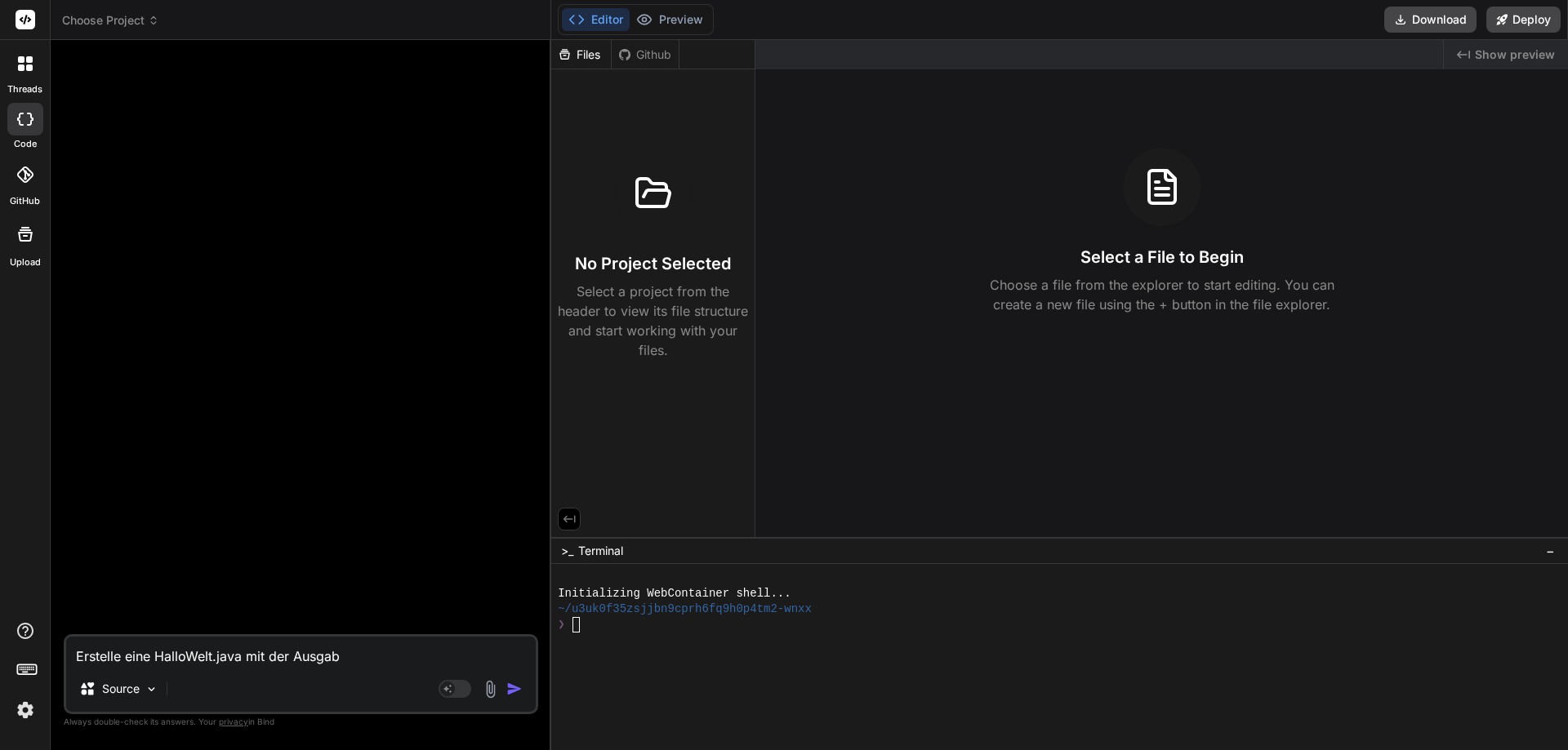
type textarea "x"
type textarea "Erstelle eine HalloWelt.java mit der Ausgabe"
type textarea "x"
type textarea "Erstelle eine HalloWelt.java mit der Ausgabe H"
type textarea "x"
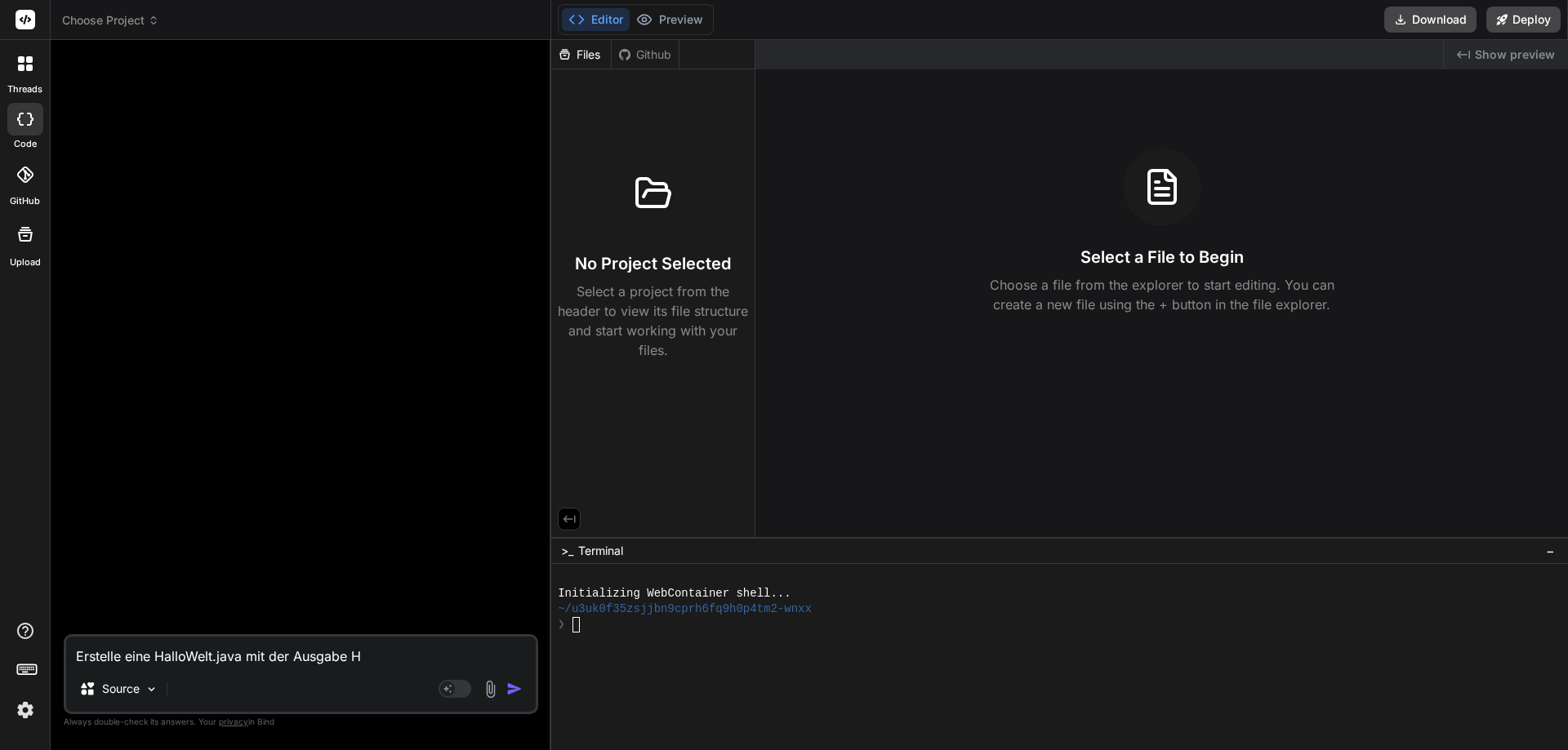
type textarea "Erstelle eine HalloWelt.java mit der Ausgabe"
type textarea "x"
type textarea "Erstelle eine HalloWelt.java mit der Ausgabe ""
type textarea "x"
type textarea "Erstelle eine HalloWelt.java mit der Ausgabe "H"
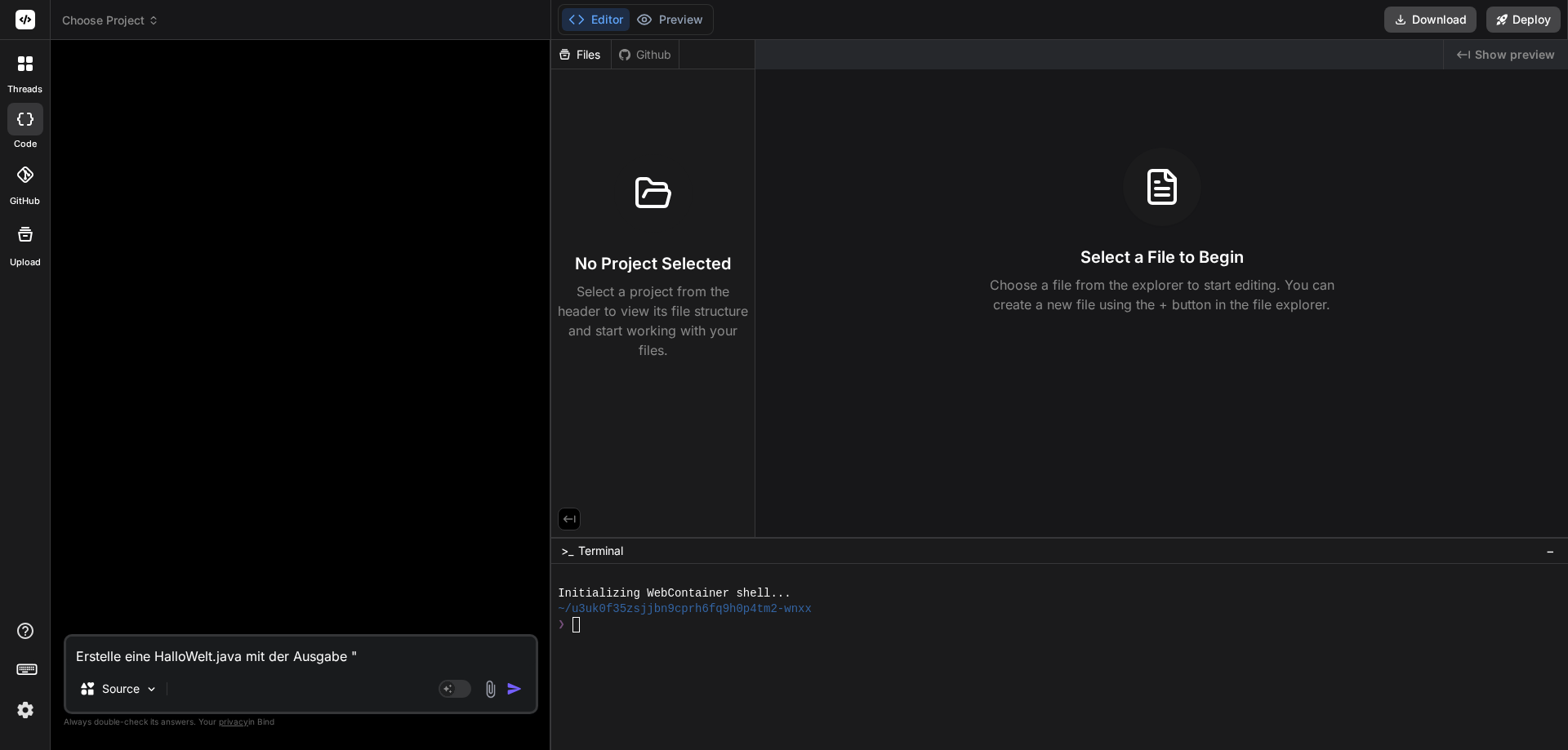
type textarea "x"
type textarea "Erstelle eine HalloWelt.java mit der Ausgabe "Ha"
type textarea "x"
type textarea "Erstelle eine HalloWelt.java mit der Ausgabe "Hal"
type textarea "x"
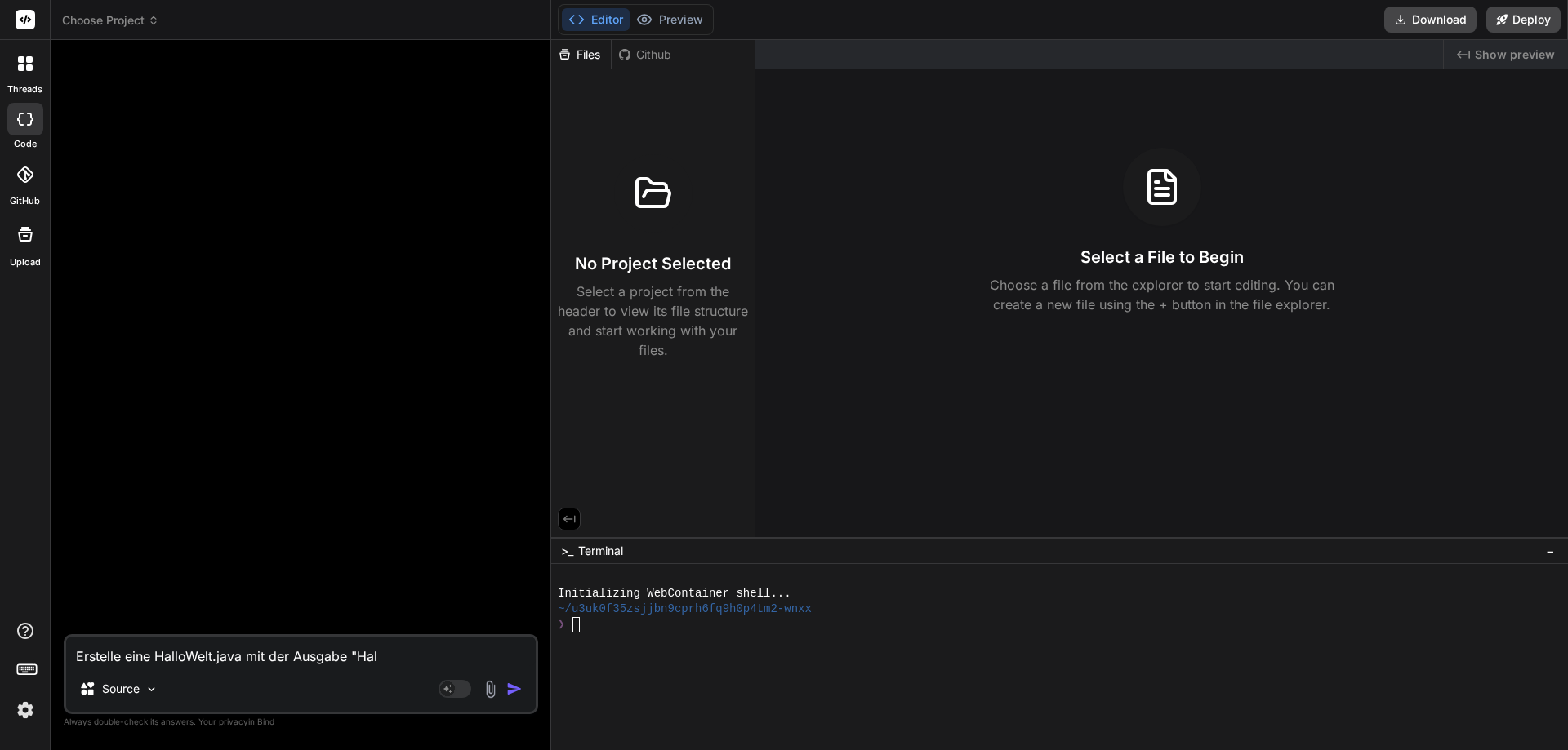
type textarea "Erstelle eine HalloWelt.java mit der Ausgabe "Hall"
type textarea "x"
type textarea "Erstelle eine HalloWelt.java mit der Ausgabe "Hallo"
type textarea "x"
type textarea "Erstelle eine HalloWelt.java mit der Ausgabe "Hallo"
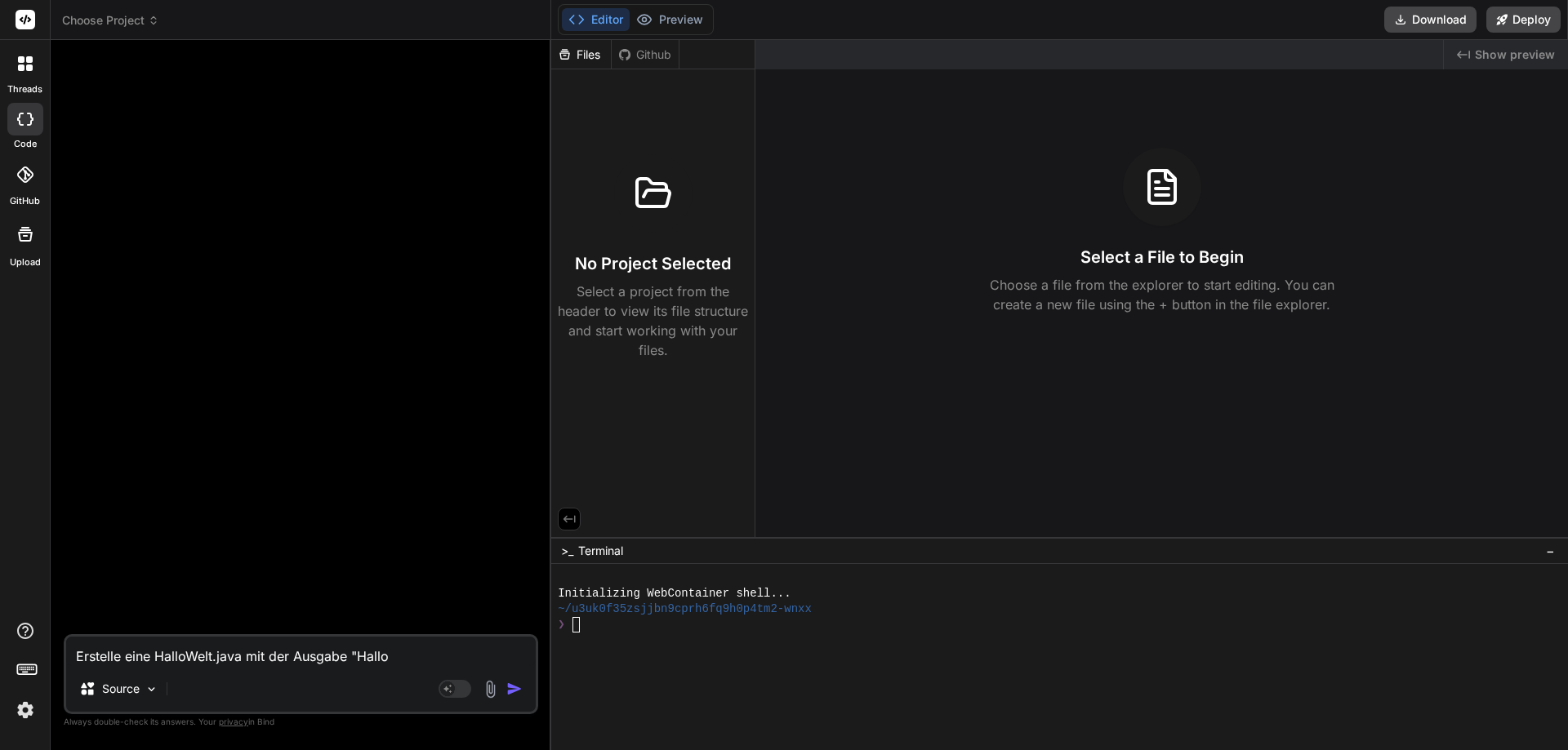
type textarea "x"
type textarea "Erstelle eine HalloWelt.java mit der Ausgabe "Hallo W"
type textarea "x"
type textarea "Erstelle eine HalloWelt.java mit der Ausgabe "Hallo We"
type textarea "x"
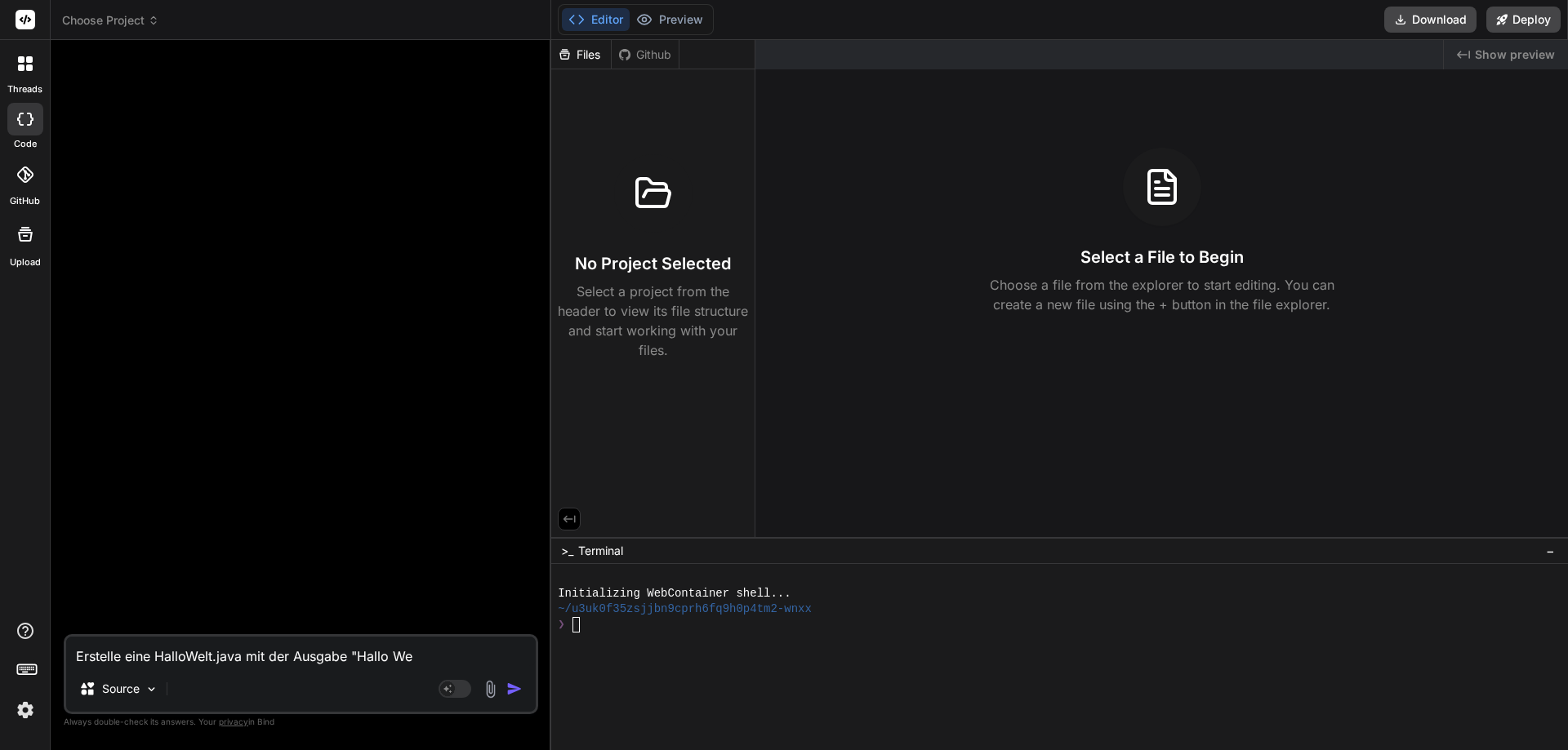
type textarea "Erstelle eine HalloWelt.java mit der Ausgabe "Hallo Wel"
type textarea "x"
type textarea "Erstelle eine HalloWelt.java mit der Ausgabe "Hallo Welt"
type textarea "x"
type textarea "Erstelle eine HalloWelt.java mit der Ausgabe "Hallo Welt""
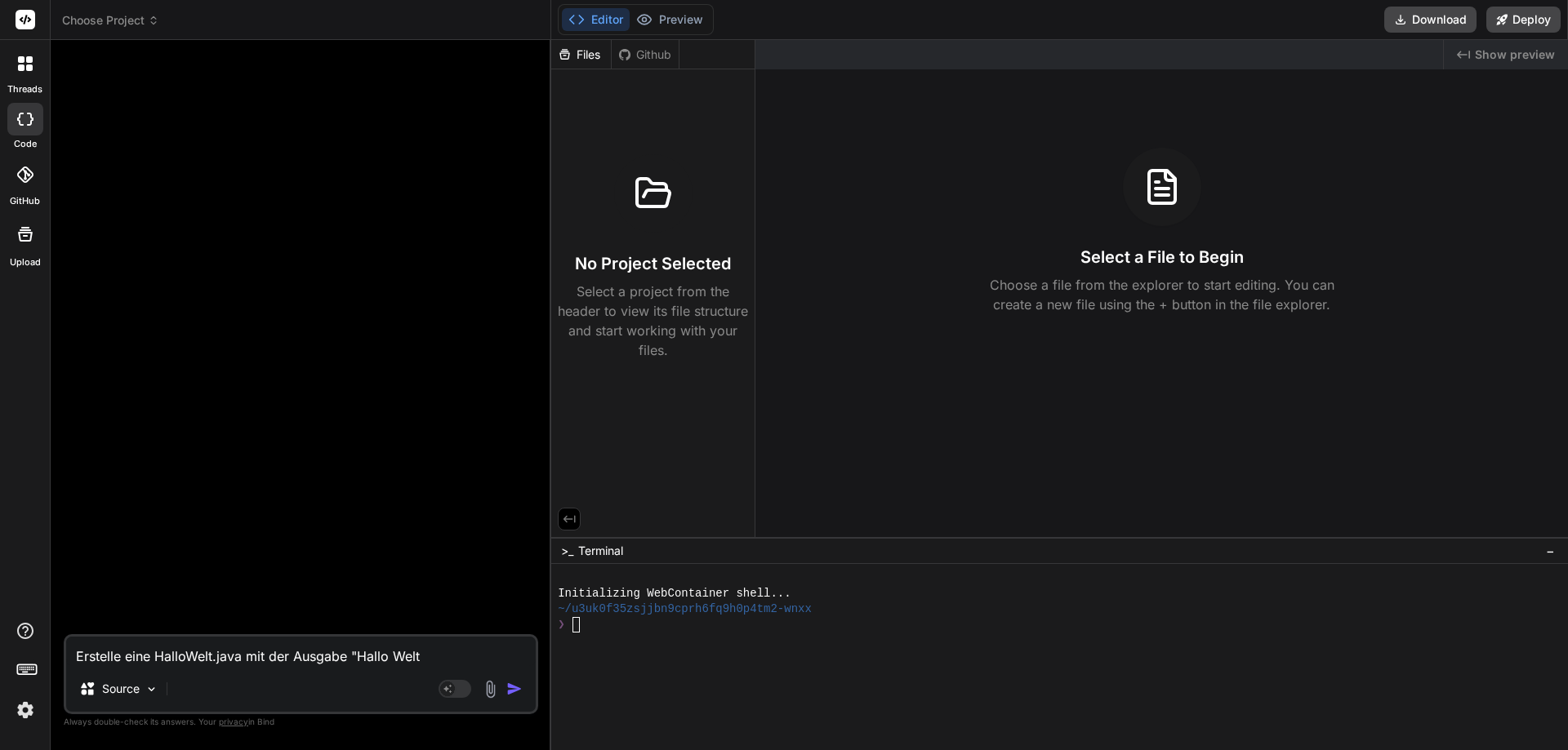
type textarea "x"
type textarea "Erstelle eine HalloWelt.java mit der Ausgabe "Hallo Welt""
type textarea "x"
type textarea "Erstelle eine HalloWelt.java mit der Ausgabe "Hallo Welt" i"
type textarea "x"
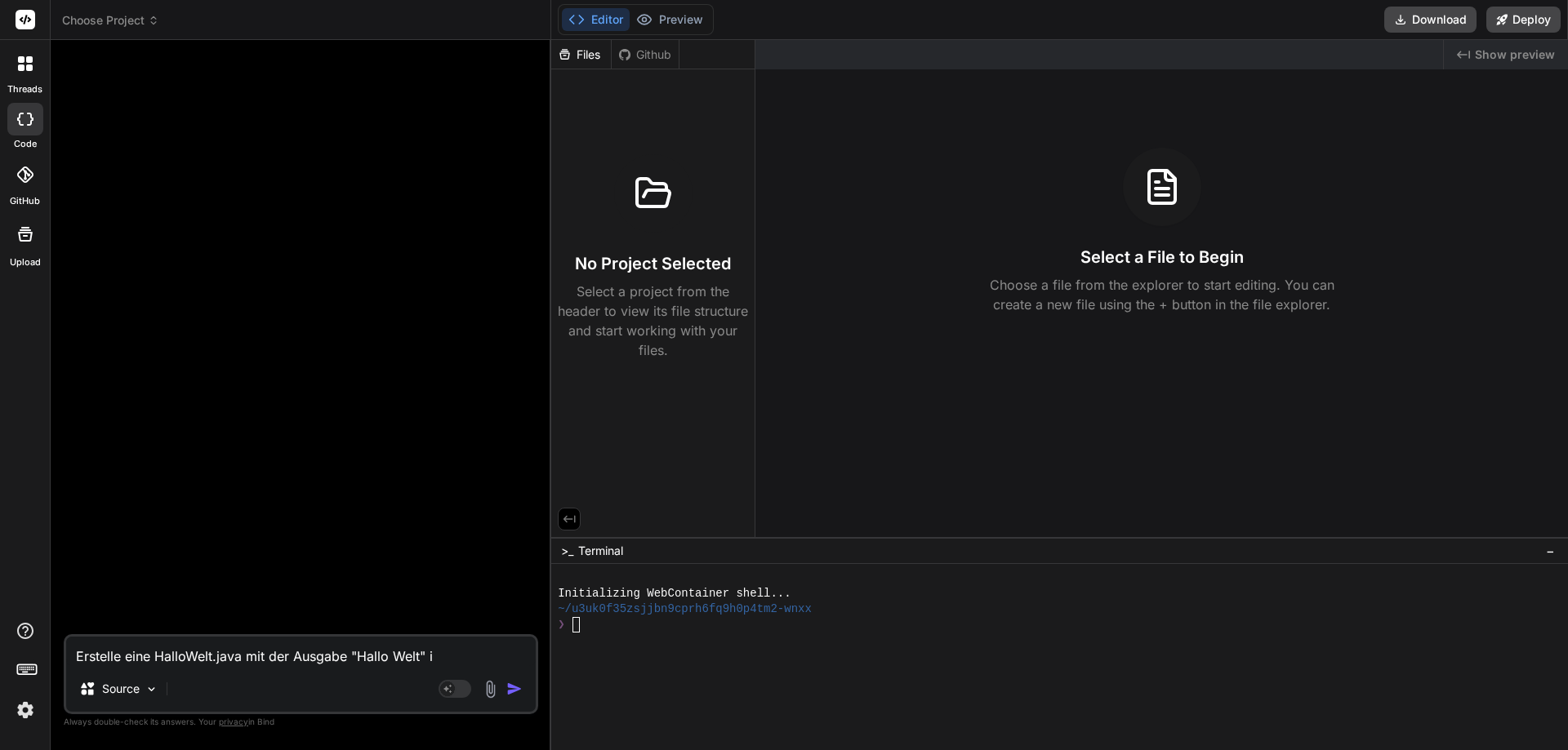
type textarea "Erstelle eine HalloWelt.java mit der Ausgabe "Hallo Welt" in"
type textarea "x"
type textarea "Erstelle eine HalloWelt.java mit der Ausgabe "Hallo Welt" in"
type textarea "x"
type textarea "Erstelle eine HalloWelt.java mit der Ausgabe "Hallo Welt" in d"
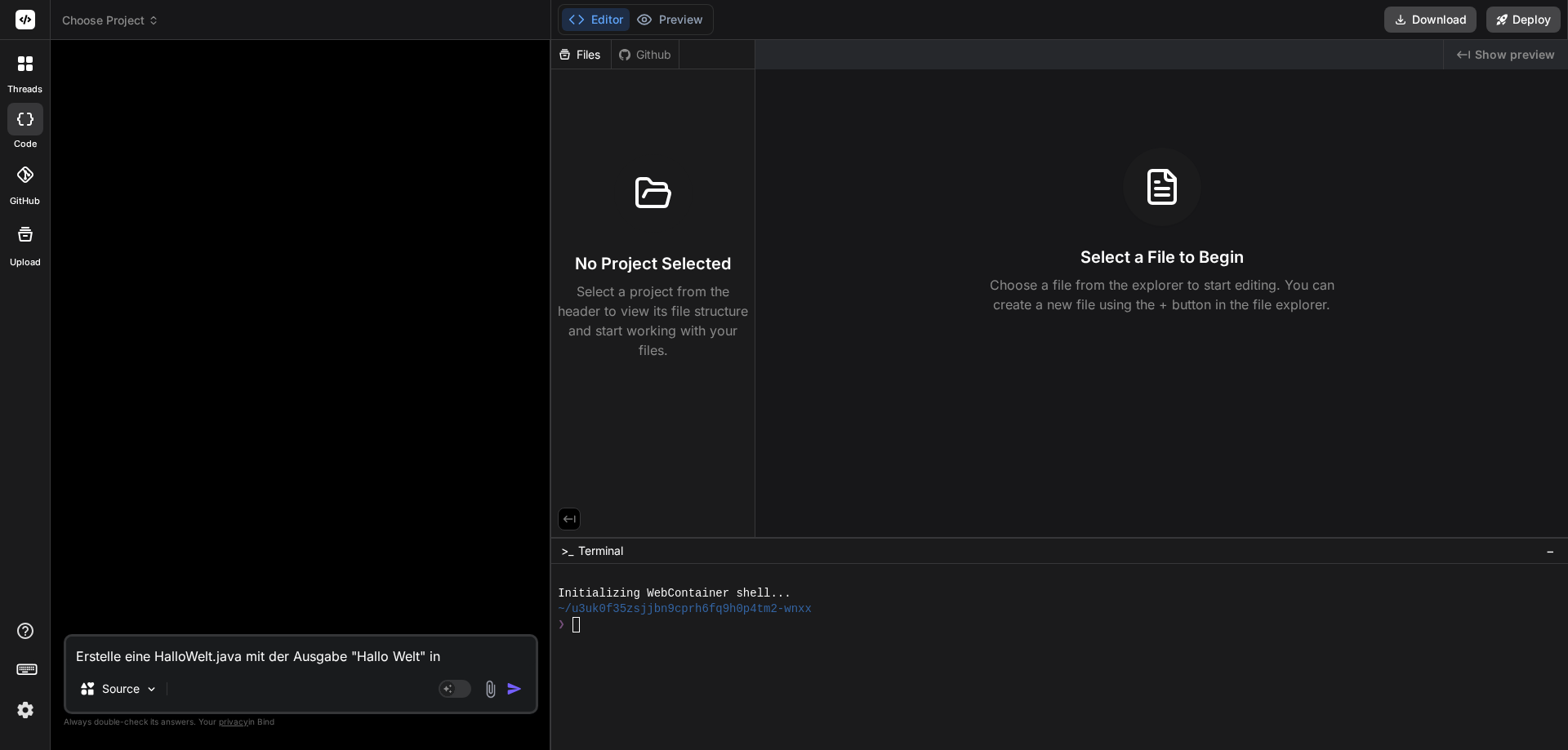
type textarea "x"
type textarea "Erstelle eine HalloWelt.java mit der Ausgabe "Hallo Welt" in de"
type textarea "x"
type textarea "Erstelle eine HalloWelt.java mit der Ausgabe "Hallo Welt" in der"
type textarea "x"
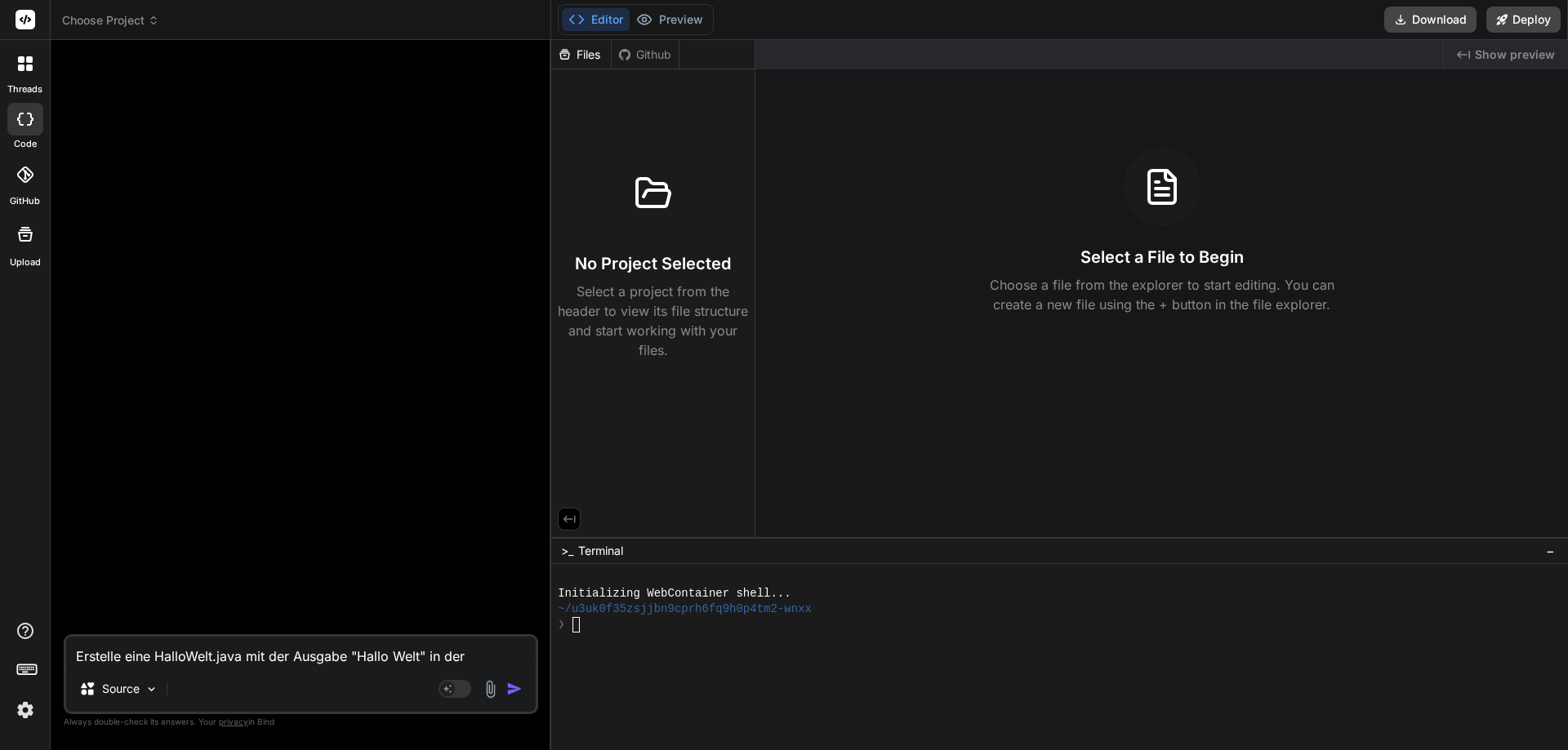
type textarea "Erstelle eine HalloWelt.java mit der Ausgabe "Hallo Welt" in der"
type textarea "x"
type textarea "Erstelle eine HalloWelt.java mit der Ausgabe "Hallo Welt" in der K"
type textarea "x"
type textarea "Erstelle eine HalloWelt.java mit der Ausgabe "Hallo Welt" in der Ko"
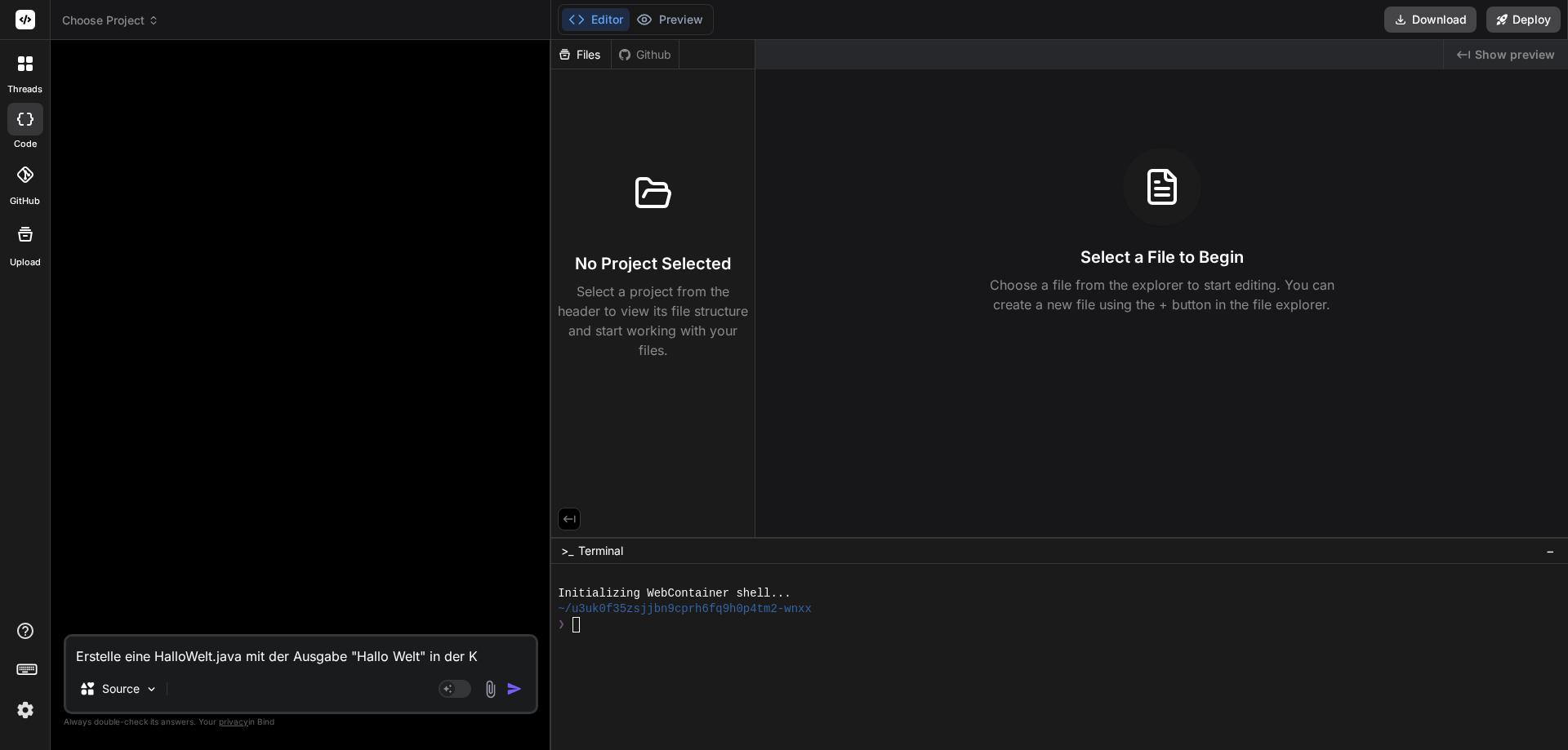
type textarea "x"
type textarea "Erstelle eine HalloWelt.java mit der Ausgabe "Hallo Welt" in der Kon"
type textarea "x"
type textarea "Erstelle eine HalloWelt.java mit der Ausgabe "Hallo Welt" in der [PERSON_NAME]"
type textarea "x"
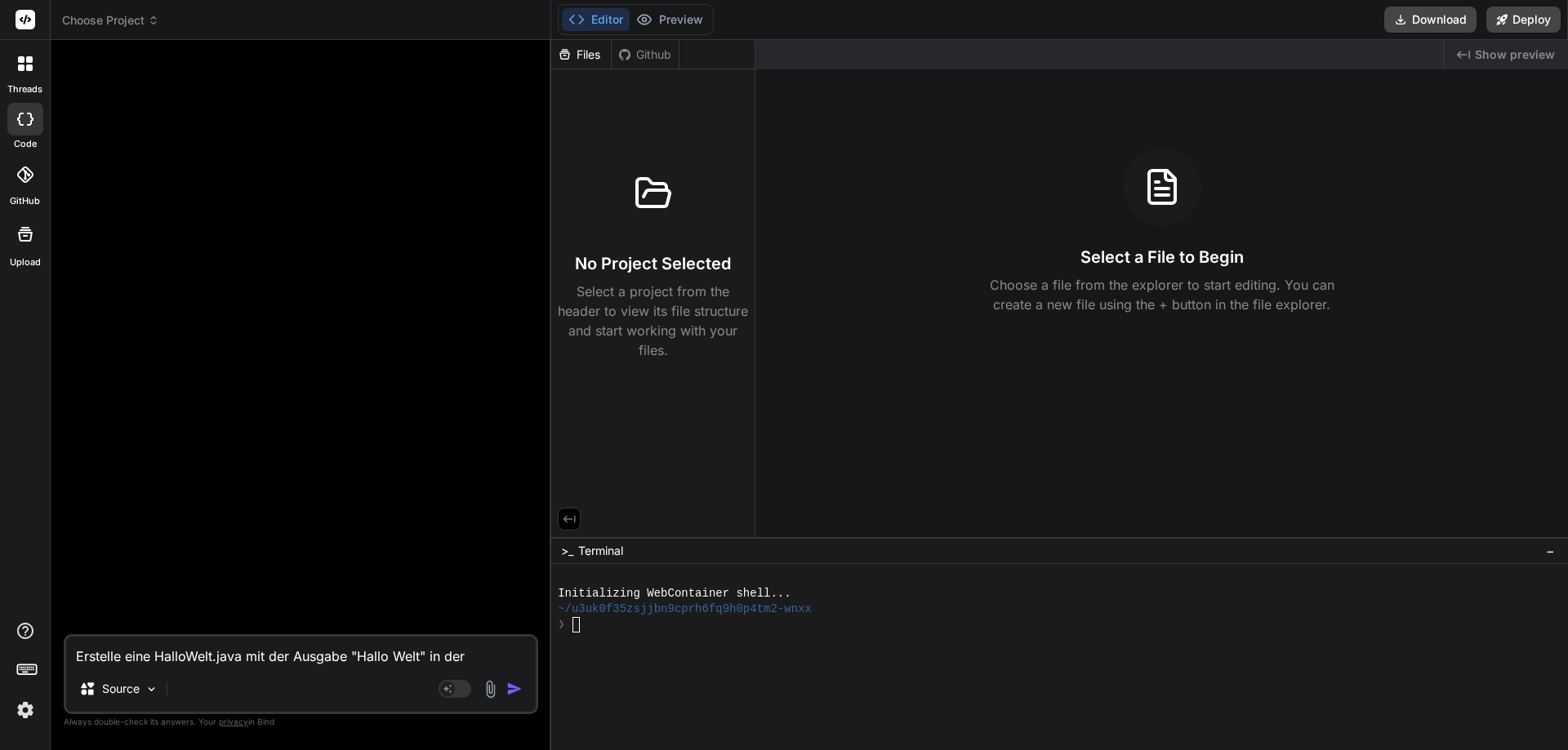
type textarea "Erstelle eine HalloWelt.java mit der Ausgabe "Hallo Welt" in der Konso"
type textarea "x"
type textarea "Erstelle eine HalloWelt.java mit der Ausgabe "Hallo Welt" in der Konsol"
type textarea "x"
type textarea "Erstelle eine HalloWelt.java mit der Ausgabe "Hallo Welt" in der Konsole"
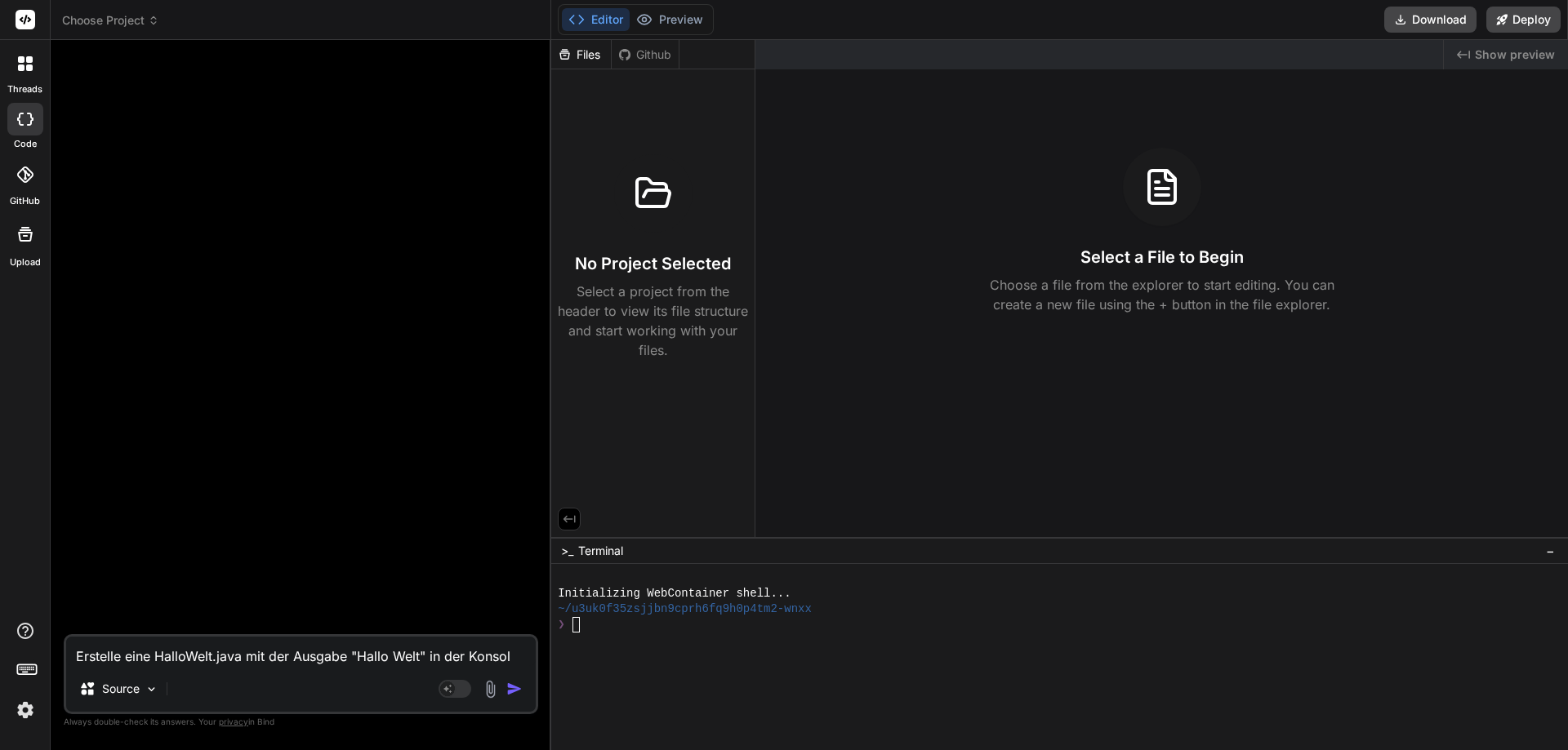
type textarea "x"
type textarea "Erstelle eine HalloWelt.java mit der Ausgabe "Hallo Welt" in der Konsole."
type textarea "x"
type textarea "Erstelle eine HalloWelt.java mit der Ausgabe "Hallo Welt" in der Konsole."
click at [515, 692] on img "button" at bounding box center [514, 689] width 17 height 17
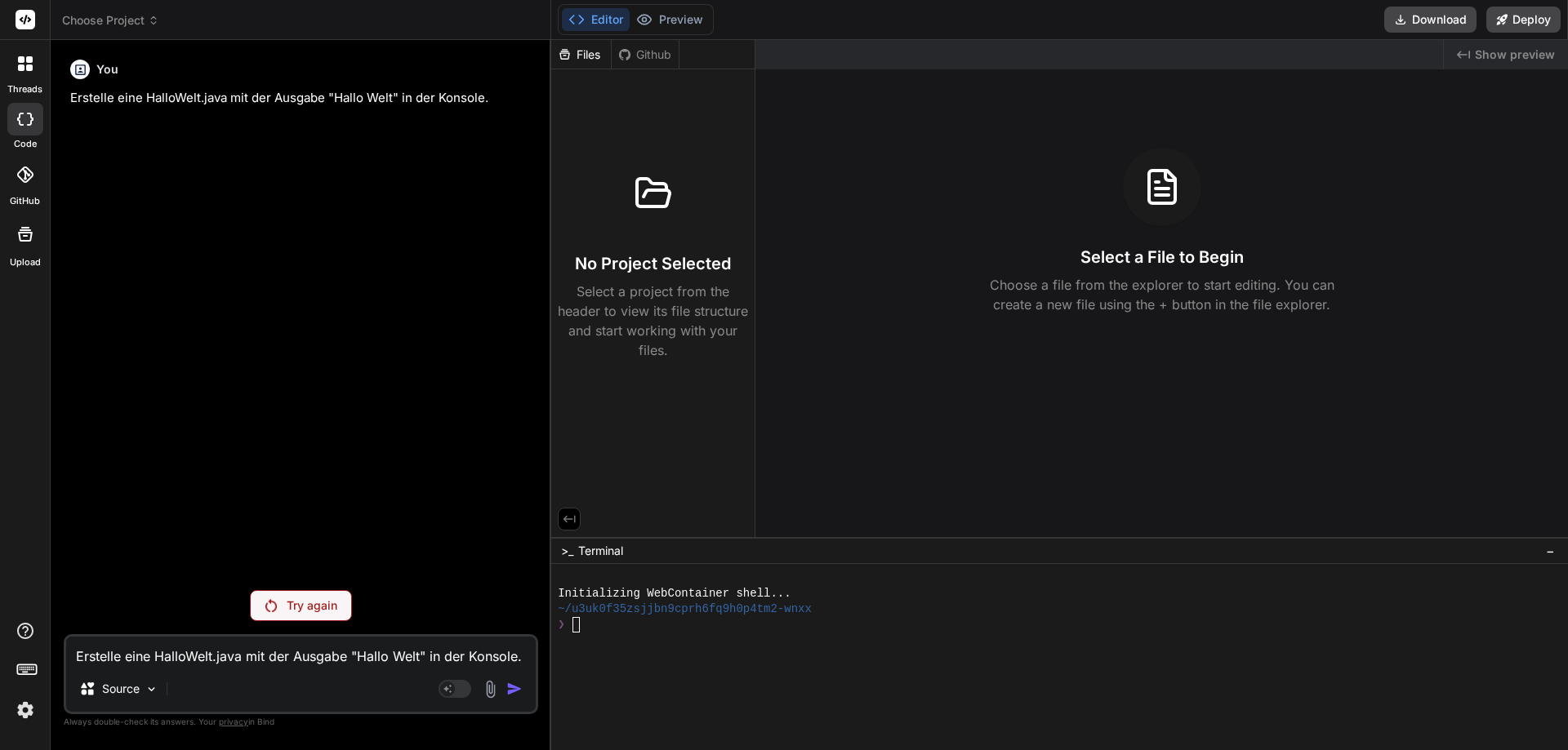
click at [298, 603] on p "Try again" at bounding box center [312, 605] width 51 height 17
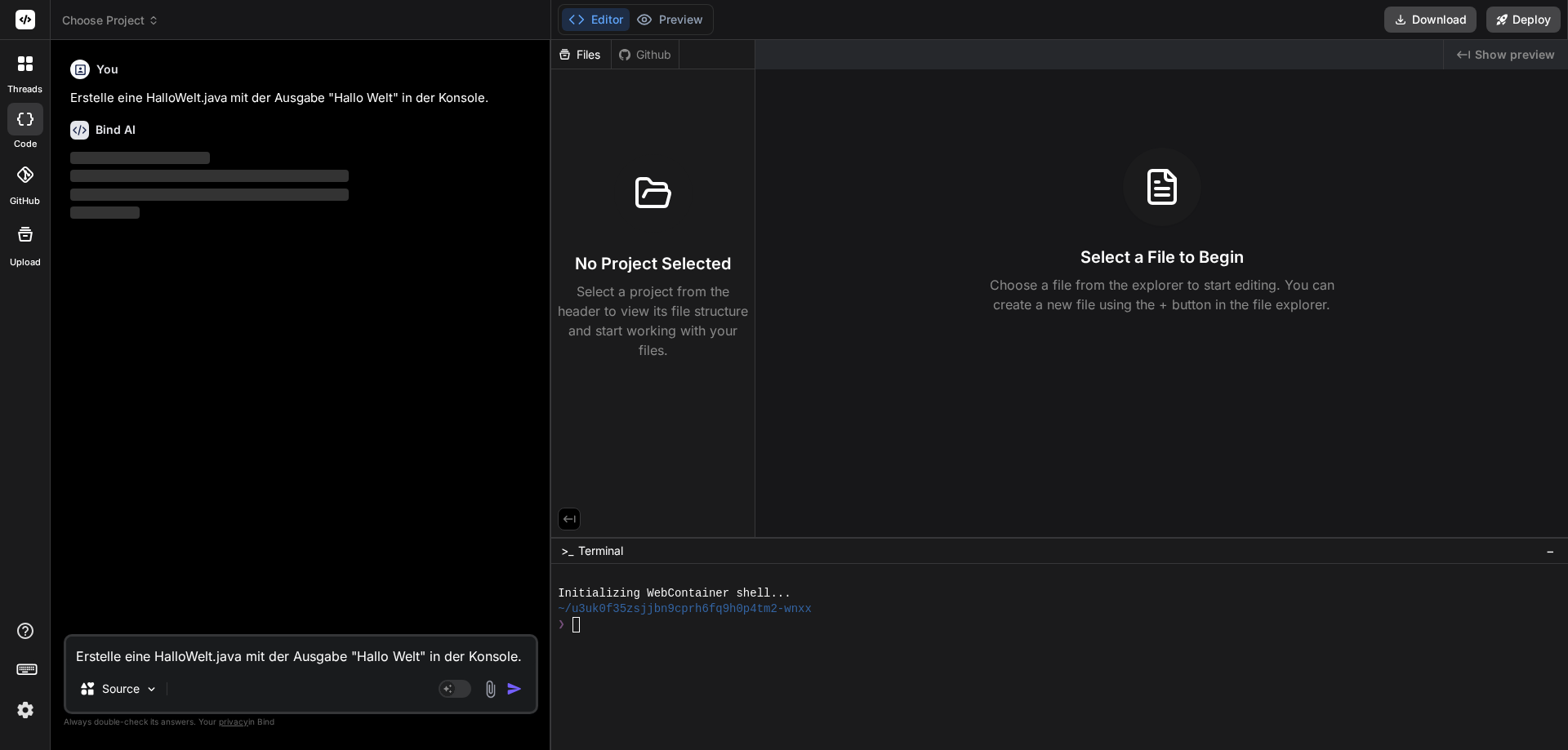
click at [390, 388] on div "You Erstelle eine HalloWelt.java mit der Ausgabe "Hallo Welt" in der Konsole. B…" at bounding box center [302, 344] width 471 height 581
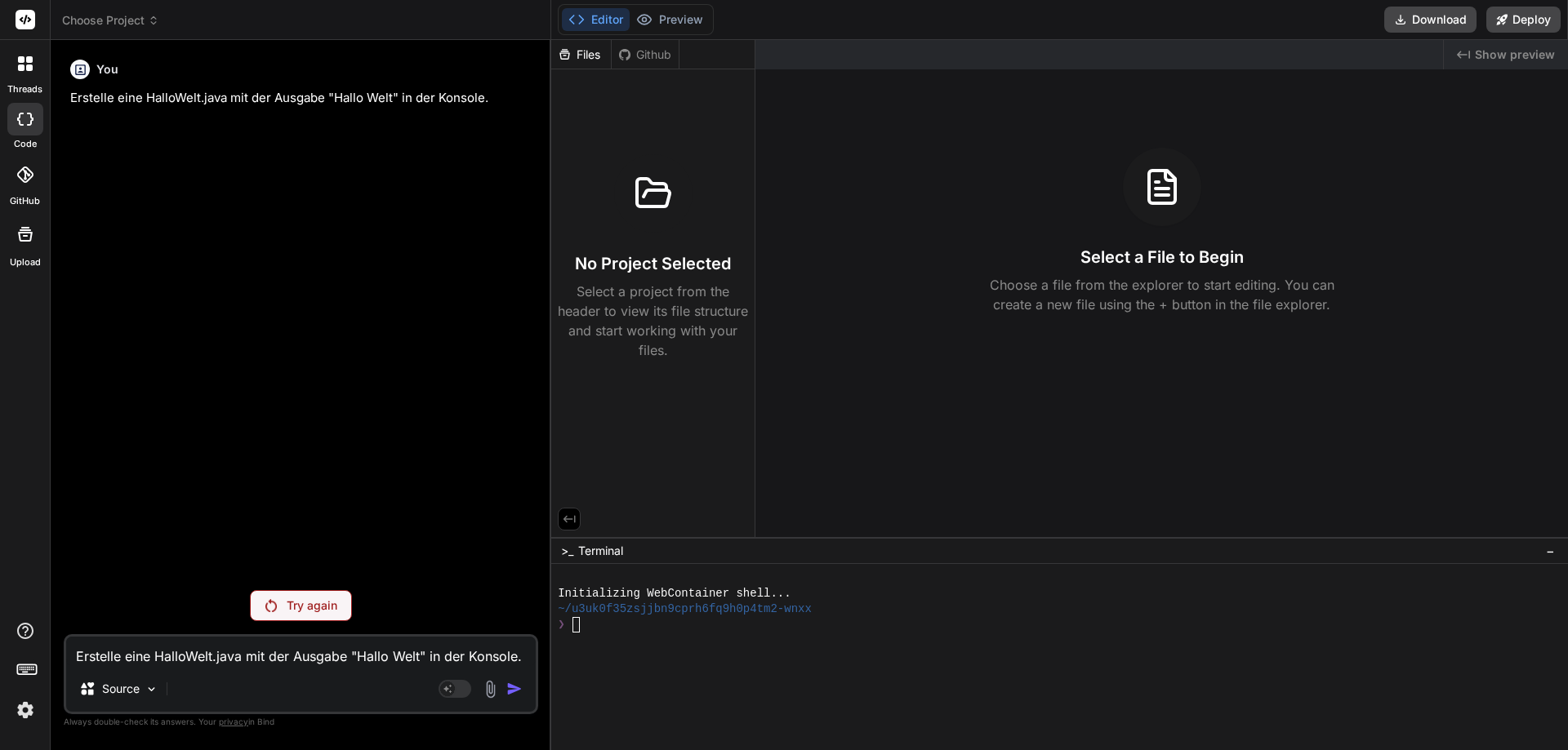
click at [23, 711] on img at bounding box center [25, 709] width 28 height 28
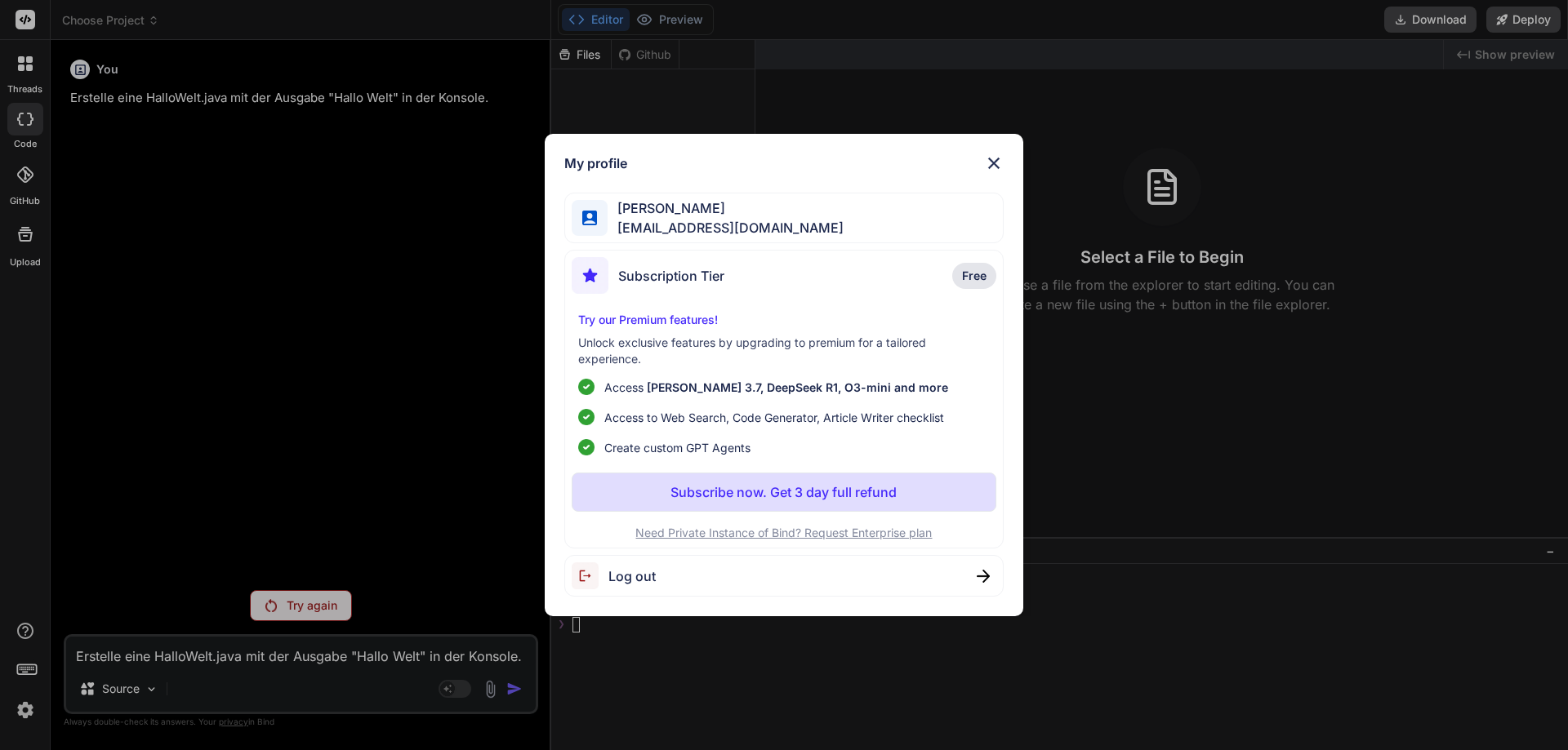
click at [618, 576] on span "Log out" at bounding box center [631, 576] width 47 height 19
type textarea "x"
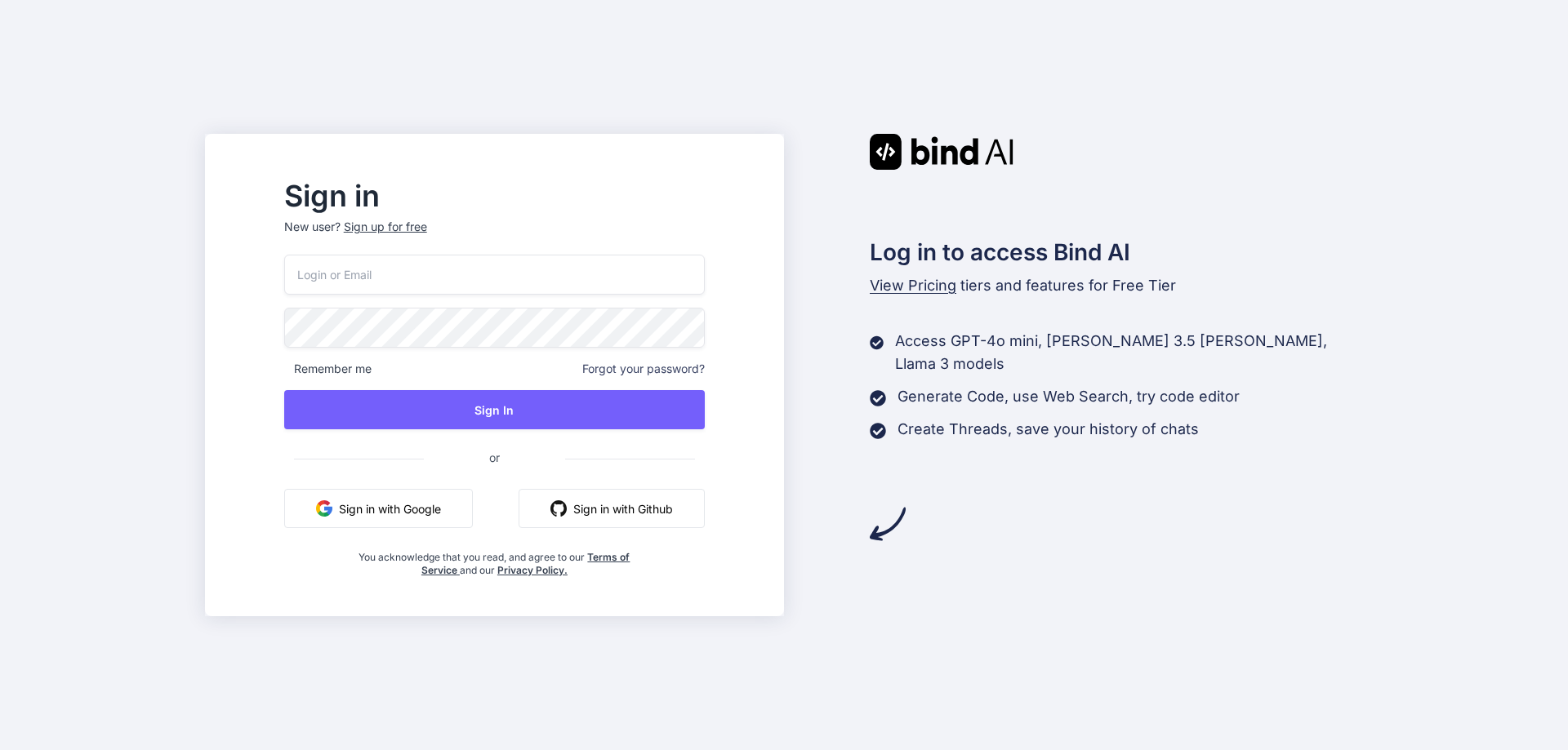
click at [424, 279] on input "email" at bounding box center [494, 274] width 420 height 40
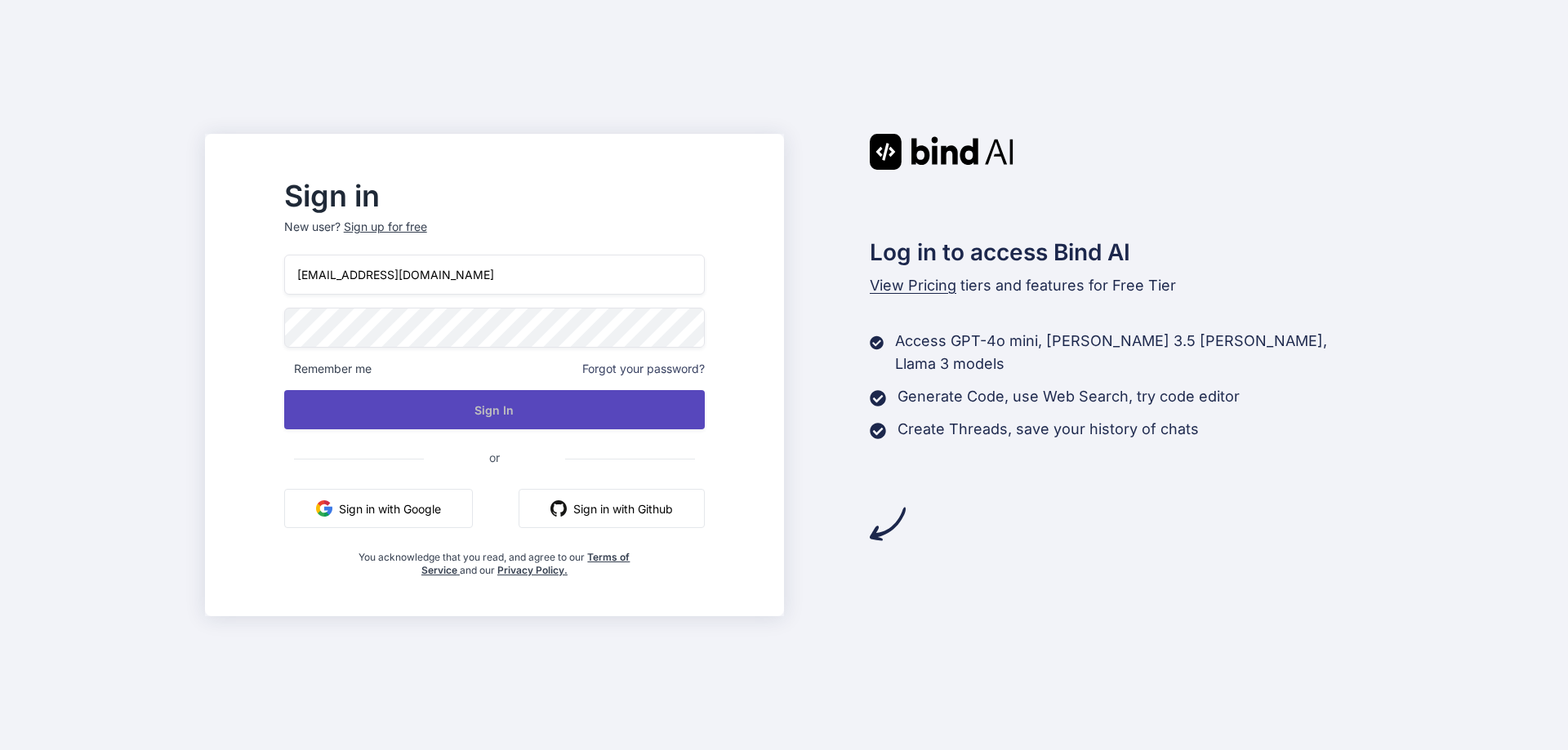
click at [529, 410] on button "Sign In" at bounding box center [494, 409] width 420 height 40
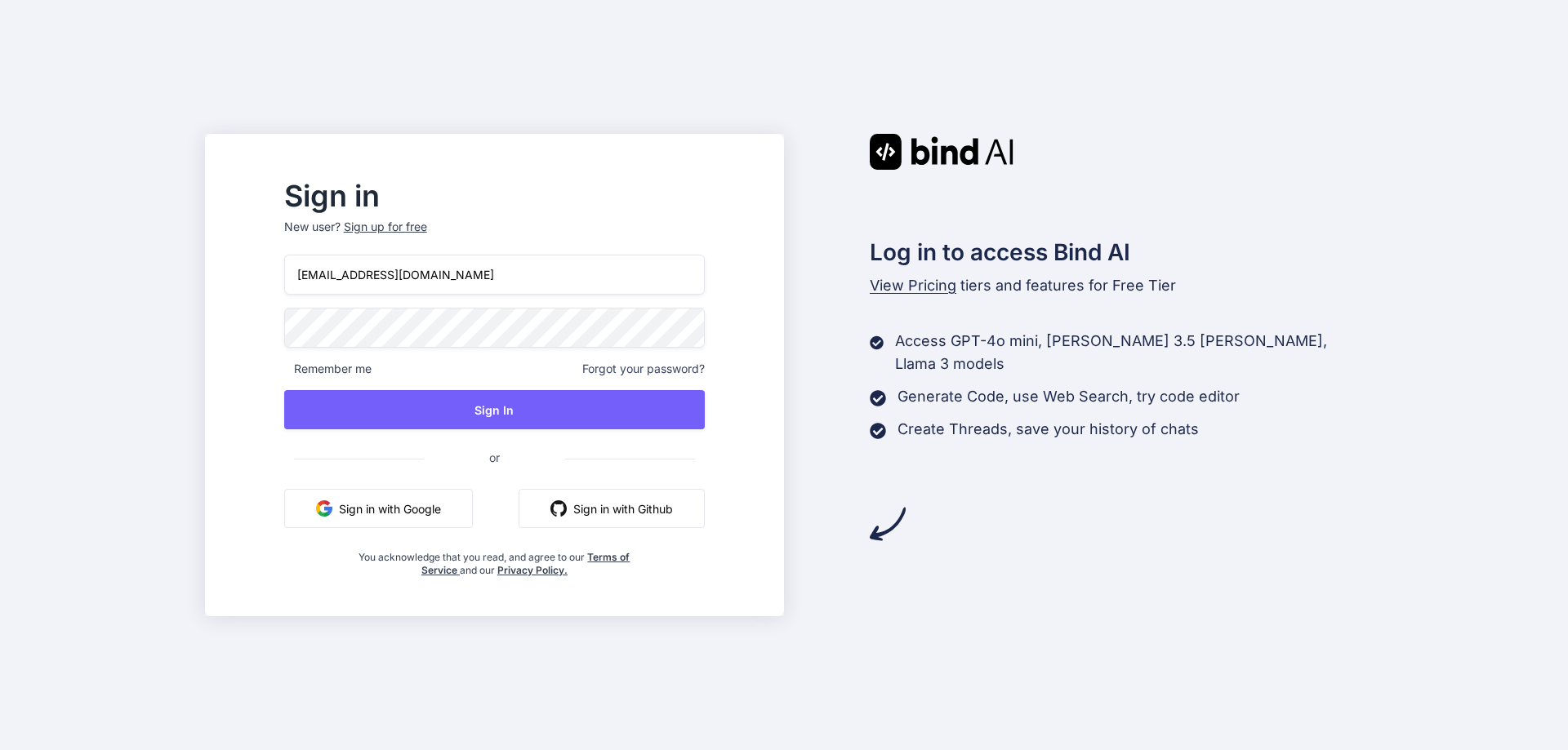
click at [503, 271] on input "weinen_osterblume_2g@iclound.com" at bounding box center [494, 274] width 420 height 40
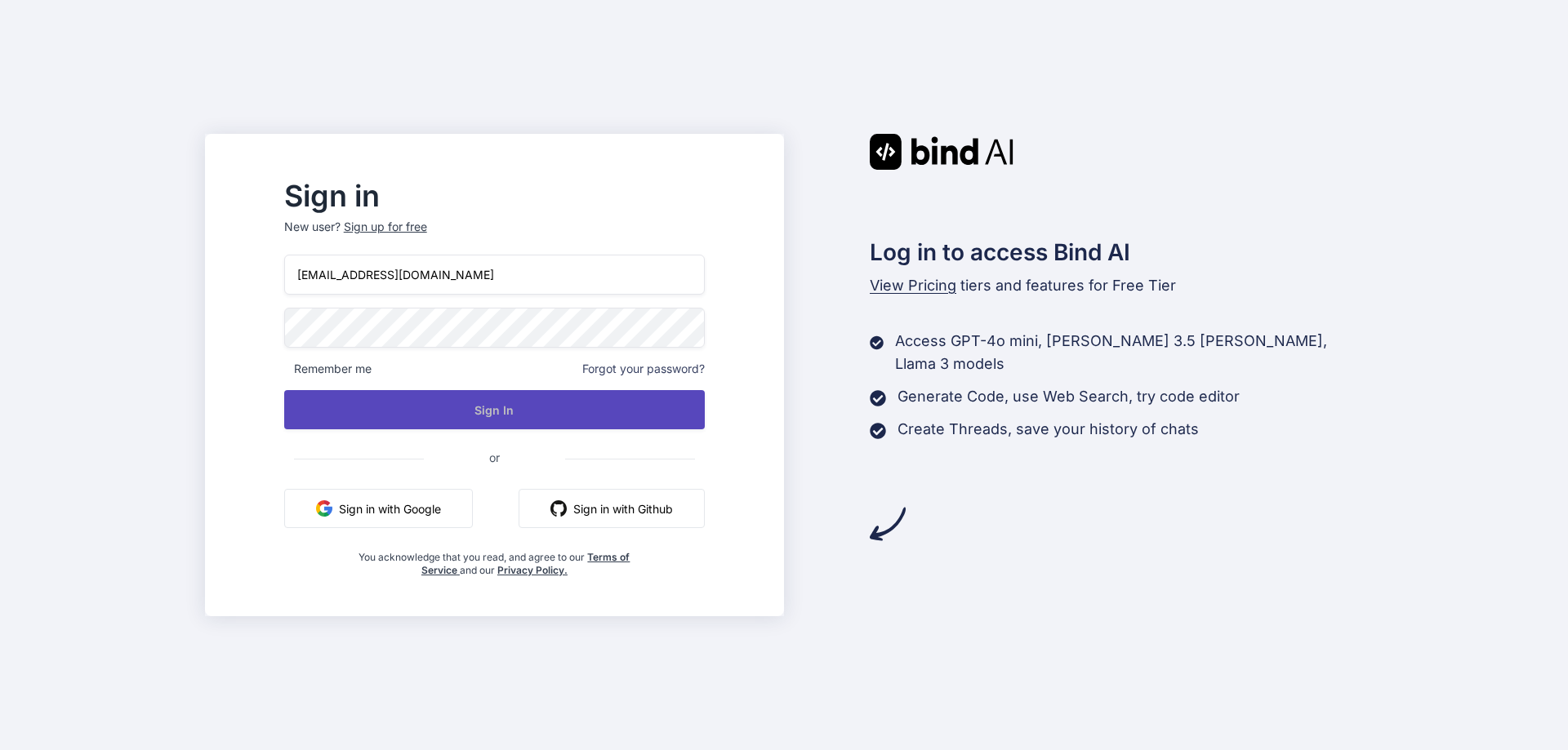
type input "[EMAIL_ADDRESS][DOMAIN_NAME]"
click at [556, 411] on button "Sign In" at bounding box center [494, 409] width 420 height 40
